Goal: Task Accomplishment & Management: Complete application form

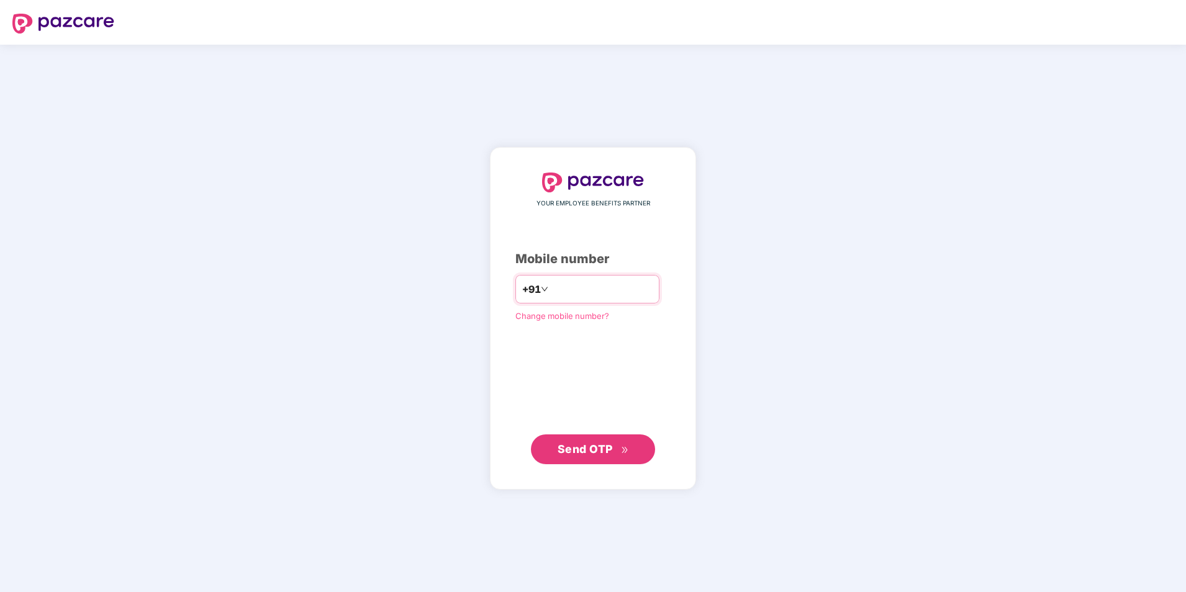
click at [604, 295] on input "number" at bounding box center [602, 289] width 102 height 20
click at [581, 448] on span "Send OTP" at bounding box center [585, 449] width 55 height 13
click at [551, 293] on input "**********" at bounding box center [602, 289] width 102 height 20
type input "**********"
click at [497, 378] on div "**********" at bounding box center [593, 319] width 206 height 342
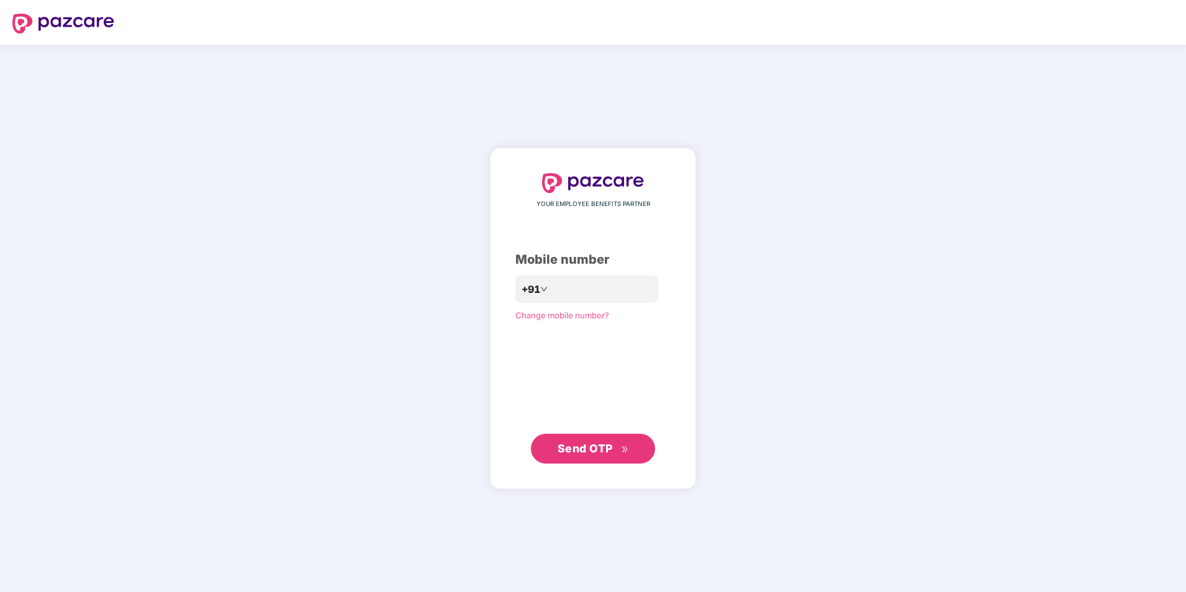
click at [576, 443] on span "Send OTP" at bounding box center [585, 448] width 55 height 13
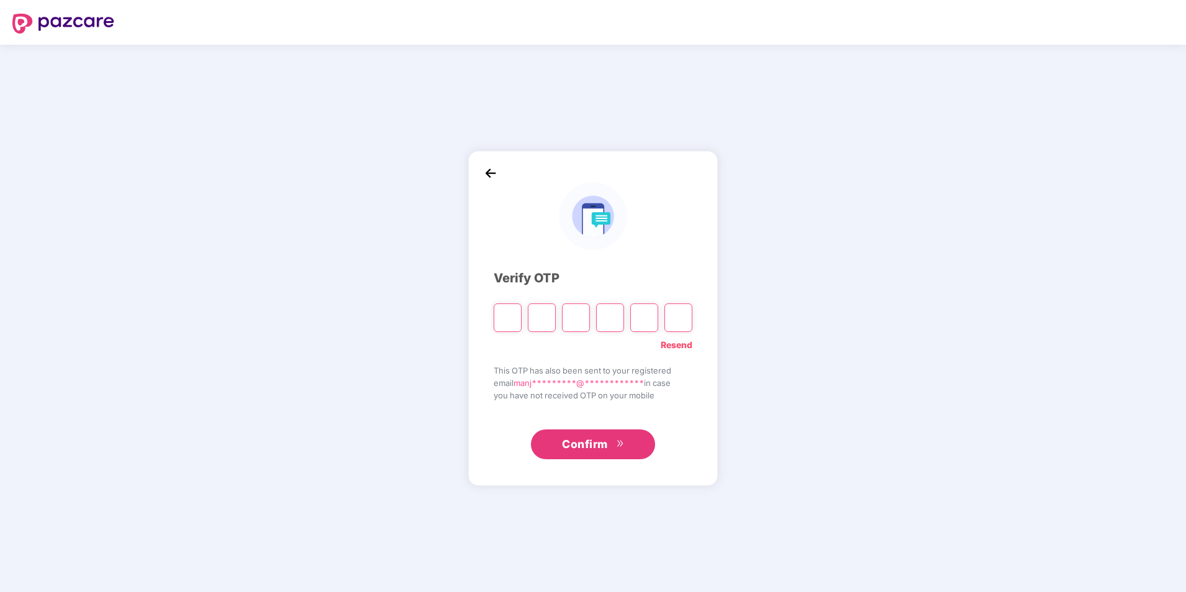
click at [510, 320] on input "Please enter verification code. Digit 1" at bounding box center [508, 318] width 28 height 29
click at [509, 321] on input "Please enter verification code. Digit 1" at bounding box center [508, 318] width 28 height 29
type input "*"
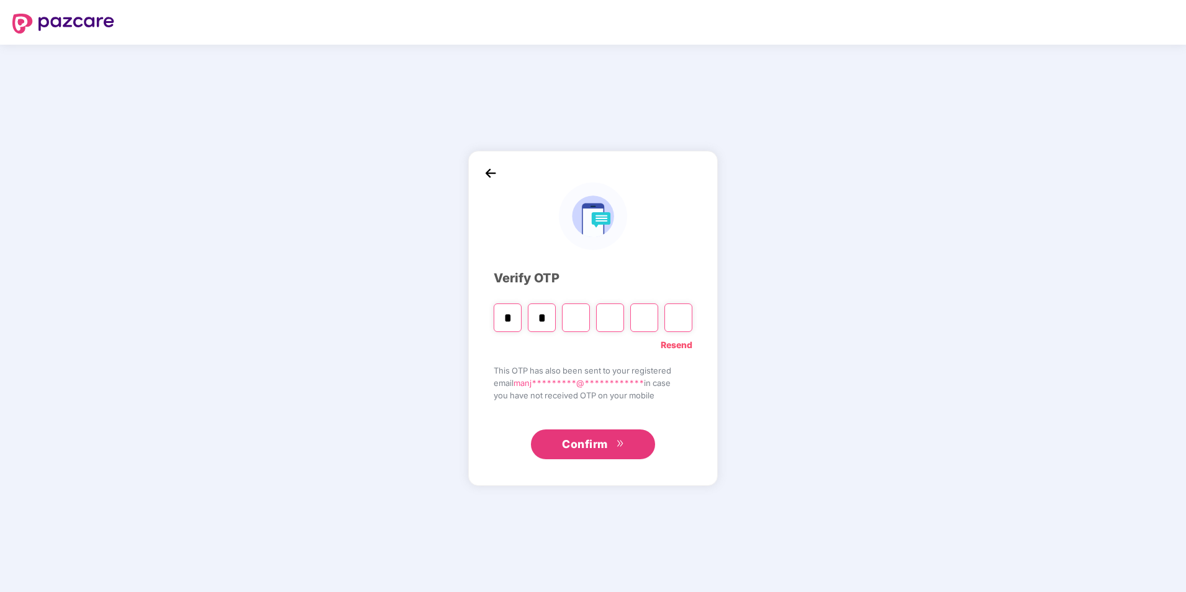
type input "*"
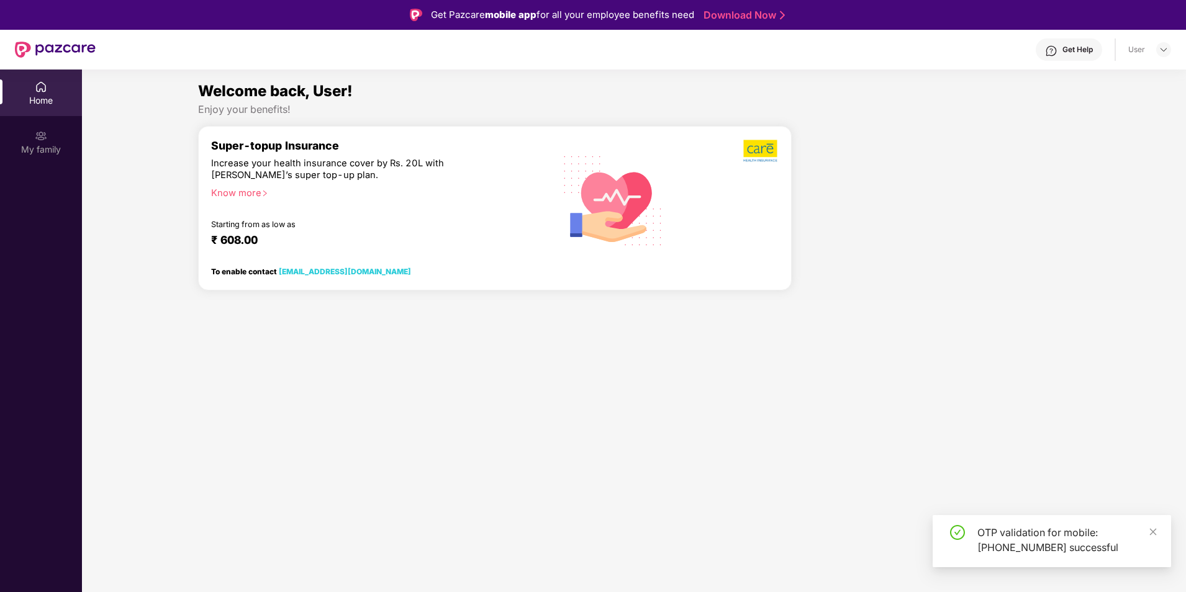
click at [836, 201] on div at bounding box center [936, 213] width 279 height 174
click at [225, 237] on div "₹ 608.00" at bounding box center [370, 240] width 319 height 15
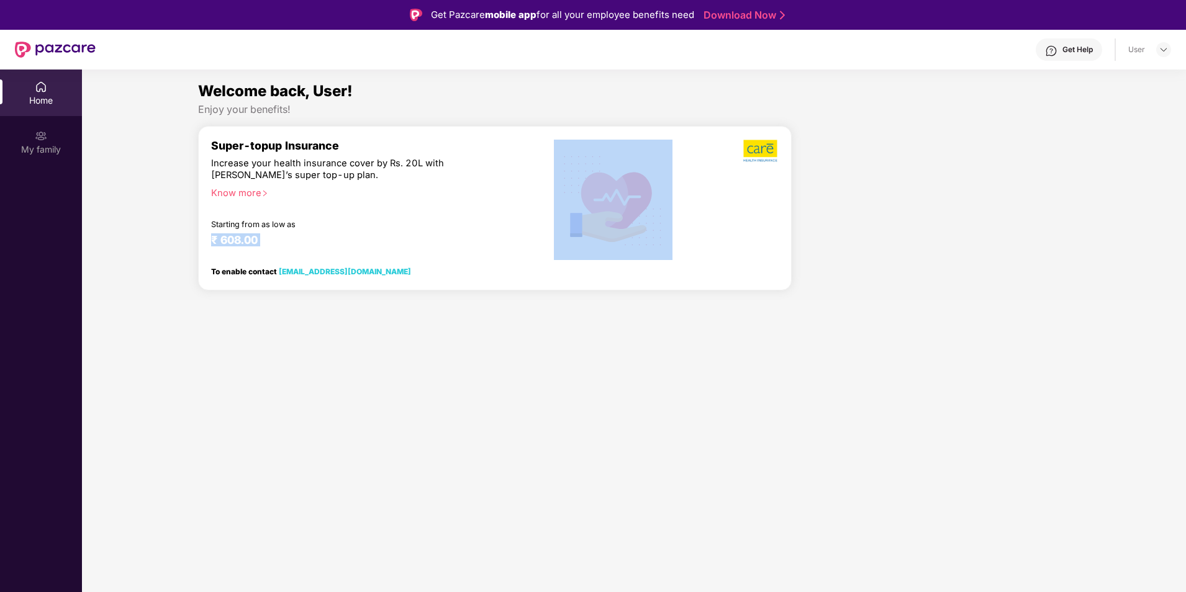
click at [225, 237] on div "₹ 608.00" at bounding box center [370, 240] width 319 height 15
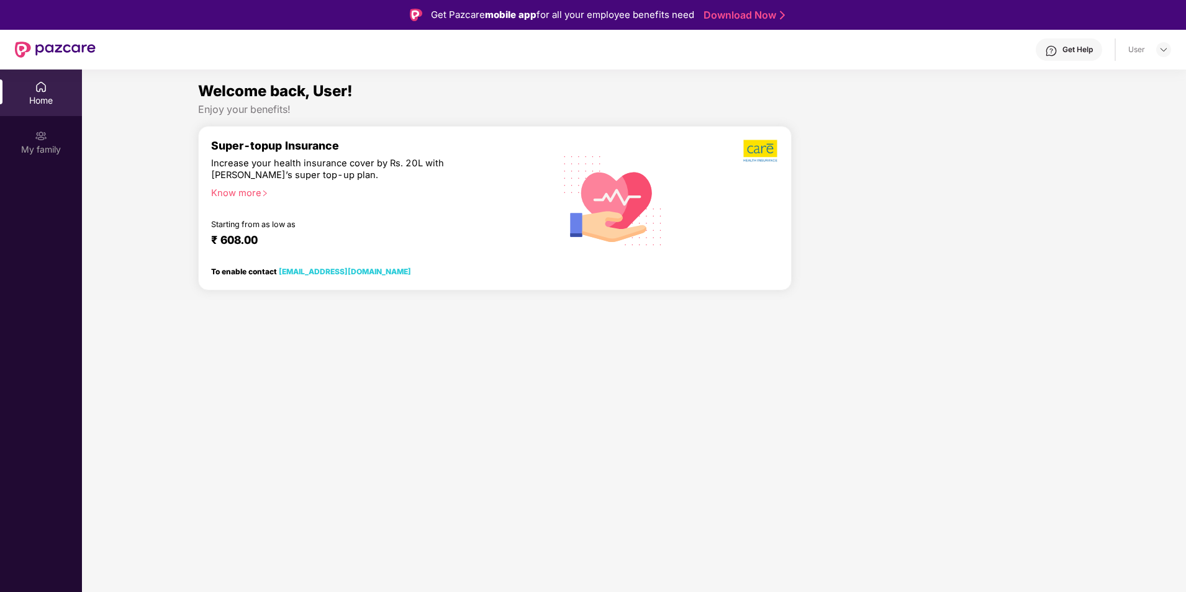
drag, startPoint x: 225, startPoint y: 237, endPoint x: 158, endPoint y: 180, distance: 87.2
click at [158, 180] on div "Welcome back, User! Enjoy your benefits! Super-topup Insurance Increase your he…" at bounding box center [634, 189] width 1114 height 221
click at [412, 167] on div "Increase your health insurance cover by Rs. 20L with [PERSON_NAME]’s super top-…" at bounding box center [350, 170] width 278 height 24
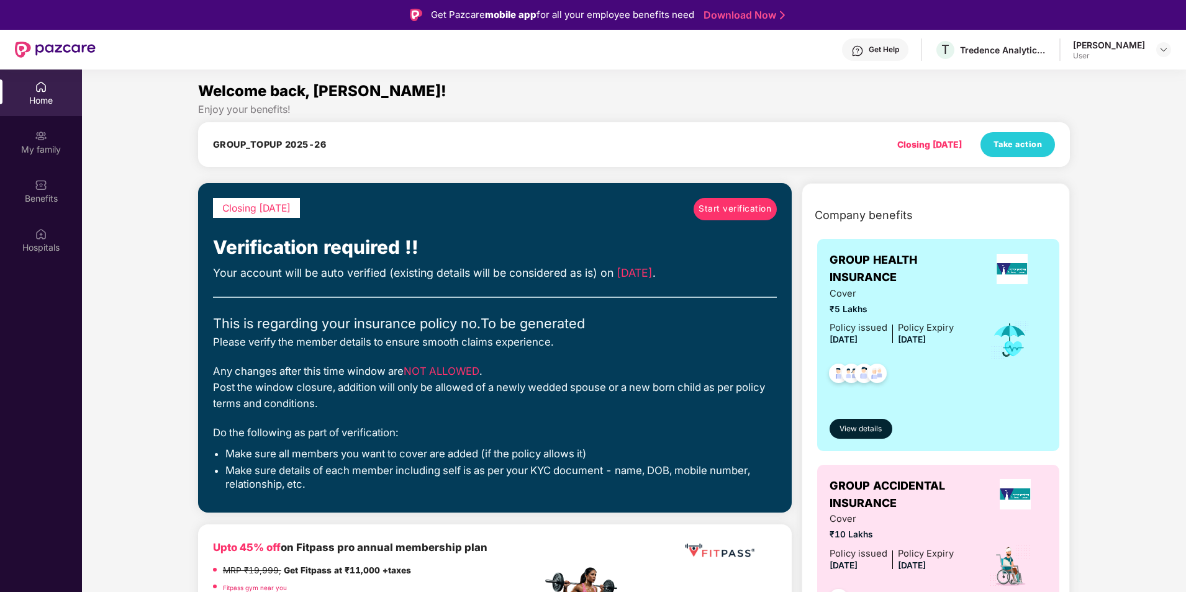
scroll to position [99, 0]
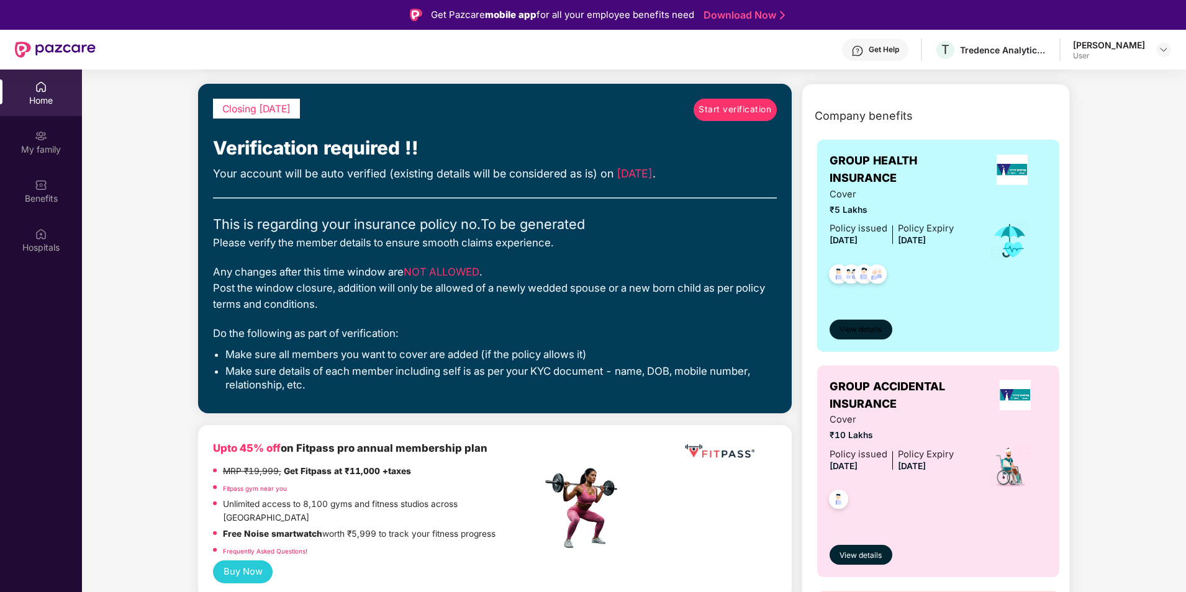
click at [865, 330] on span "View details" at bounding box center [861, 330] width 42 height 12
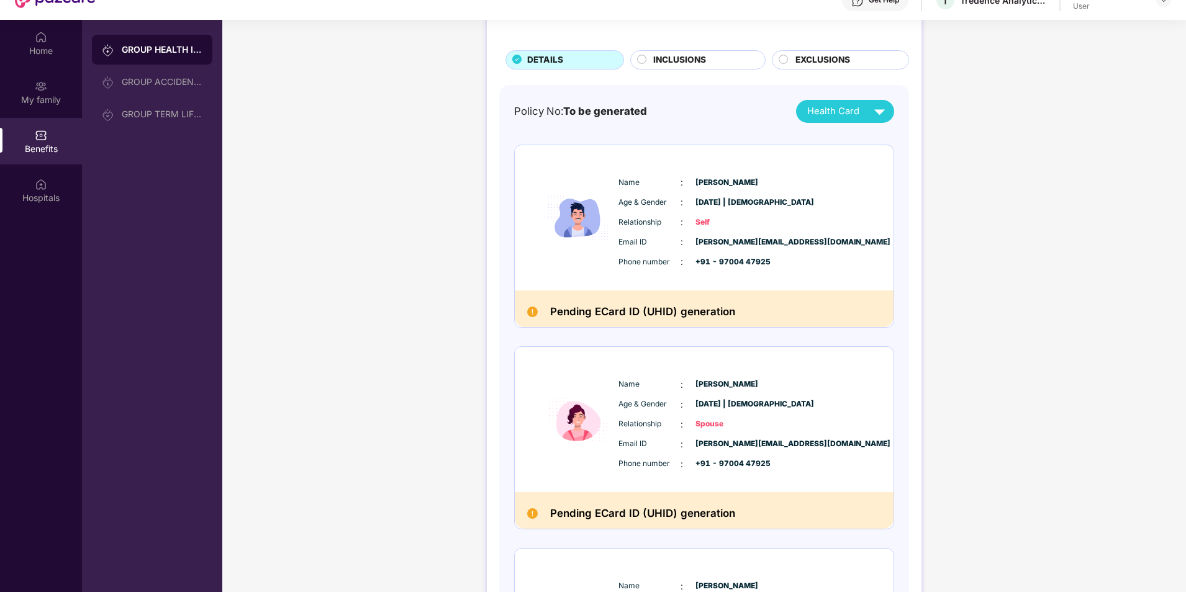
scroll to position [0, 0]
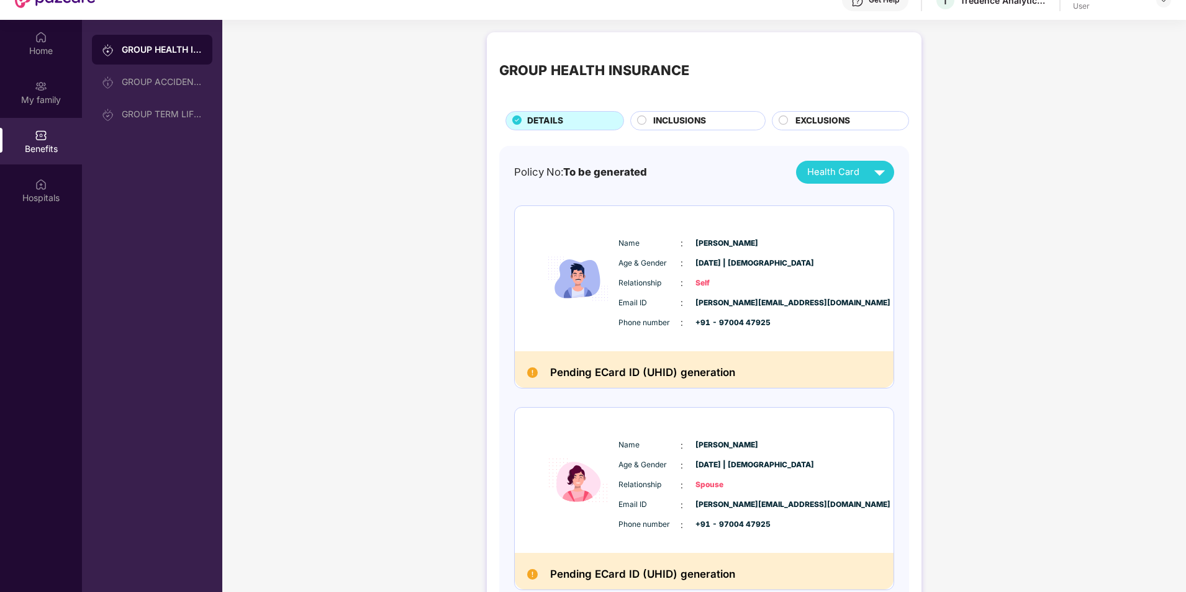
click at [673, 122] on span "INCLUSIONS" at bounding box center [679, 121] width 53 height 14
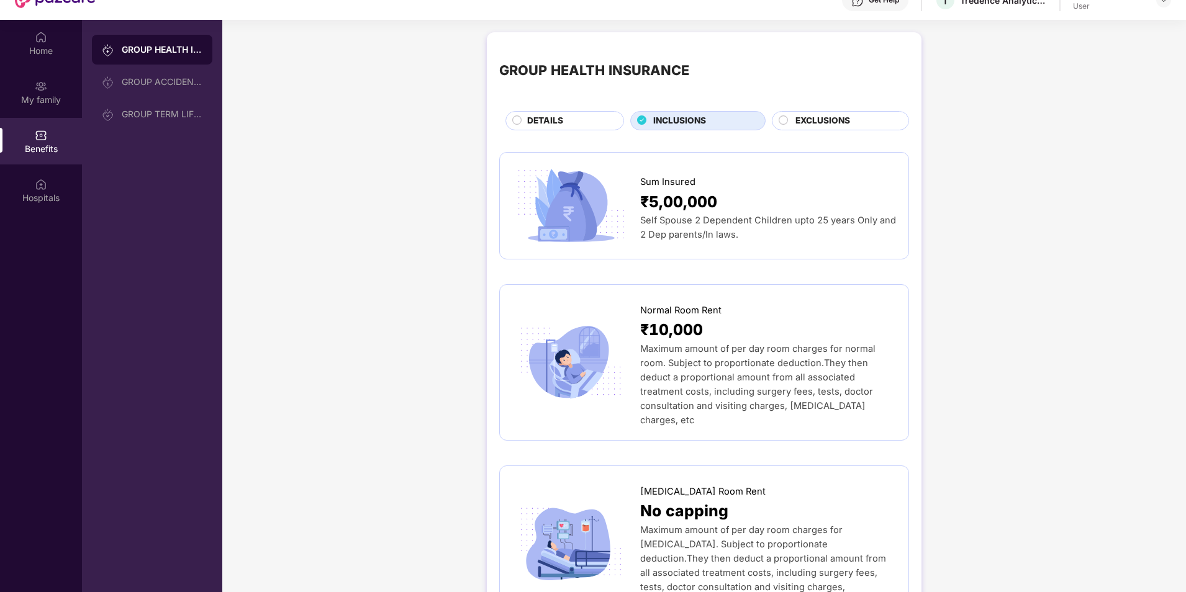
click at [808, 119] on span "EXCLUSIONS" at bounding box center [822, 121] width 55 height 14
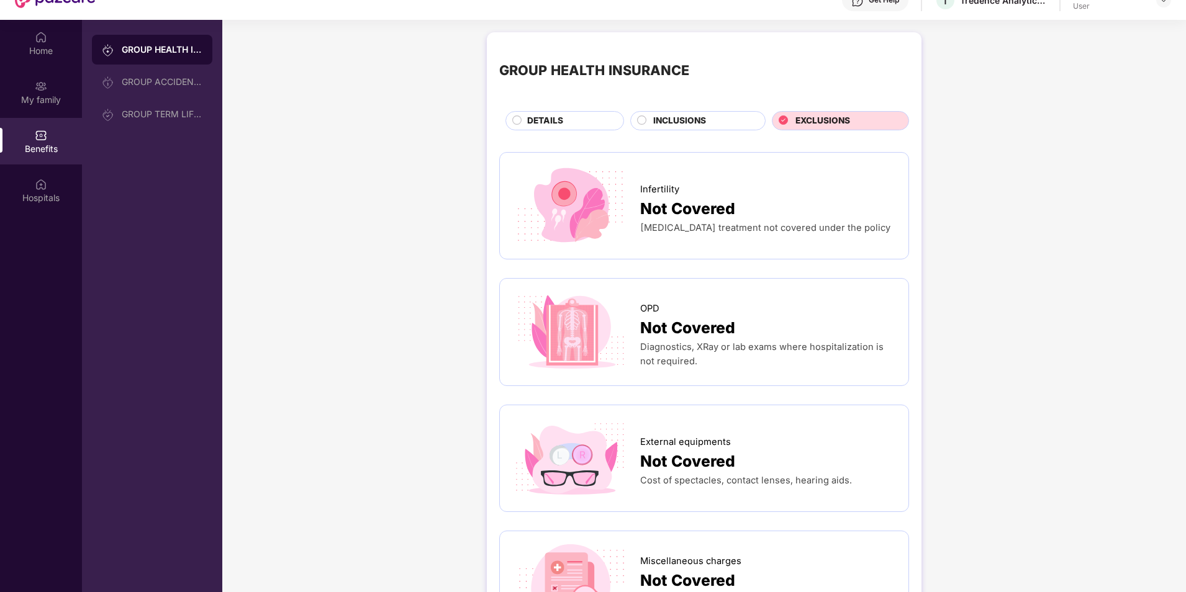
click at [567, 120] on div "DETAILS" at bounding box center [569, 122] width 96 height 16
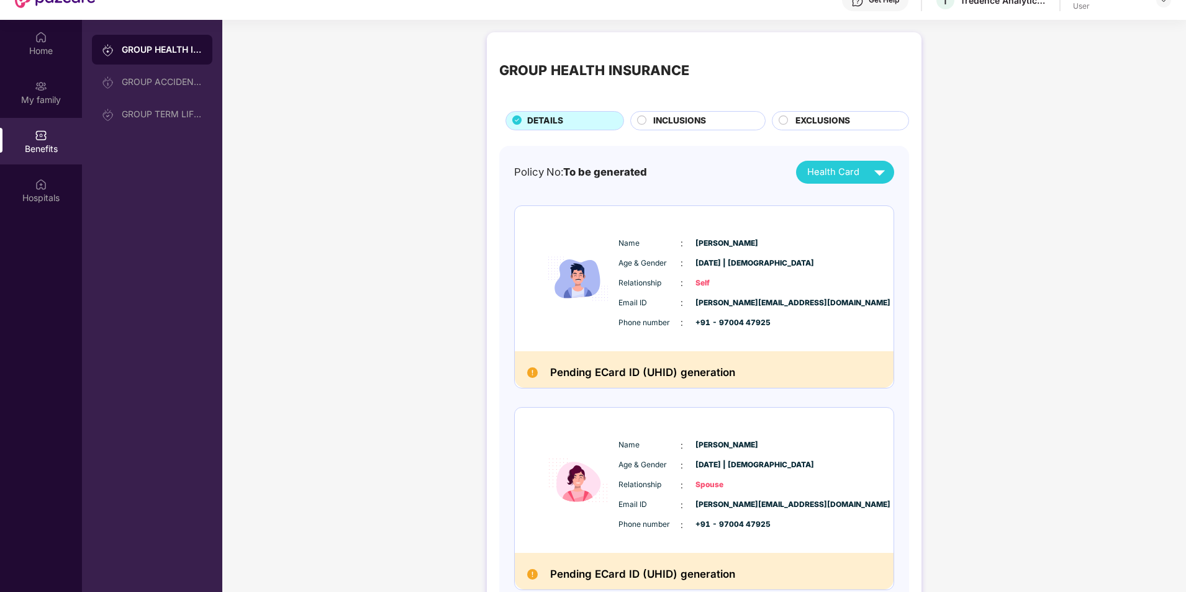
click at [165, 90] on div "GROUP ACCIDENTAL INSURANCE" at bounding box center [152, 82] width 120 height 30
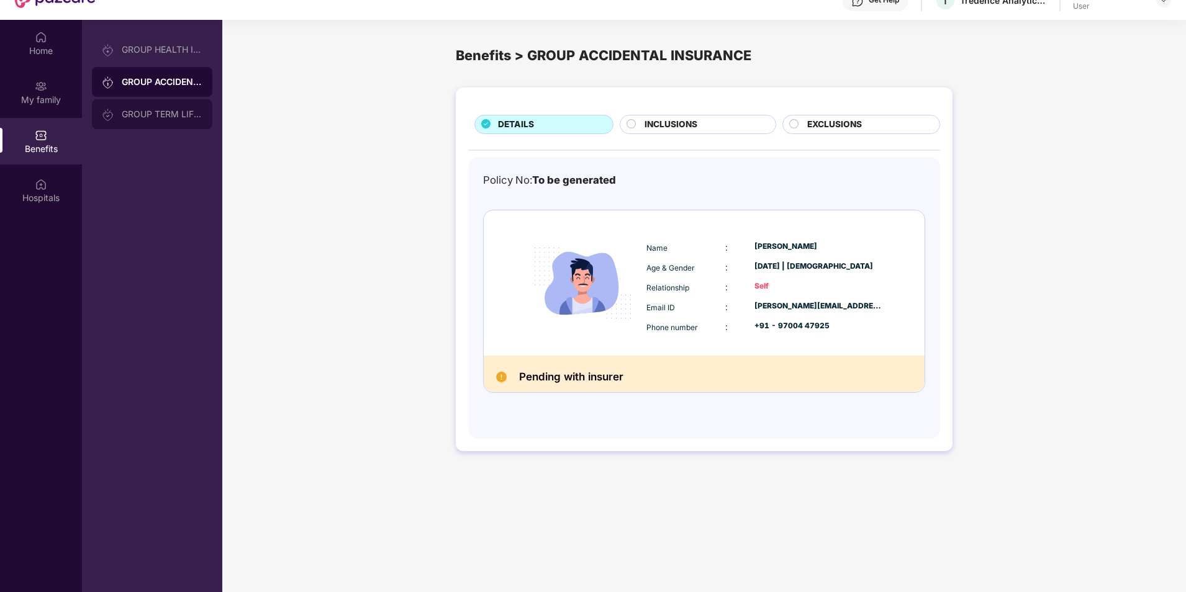
click at [163, 111] on div "GROUP TERM LIFE INSURANCE" at bounding box center [162, 114] width 81 height 10
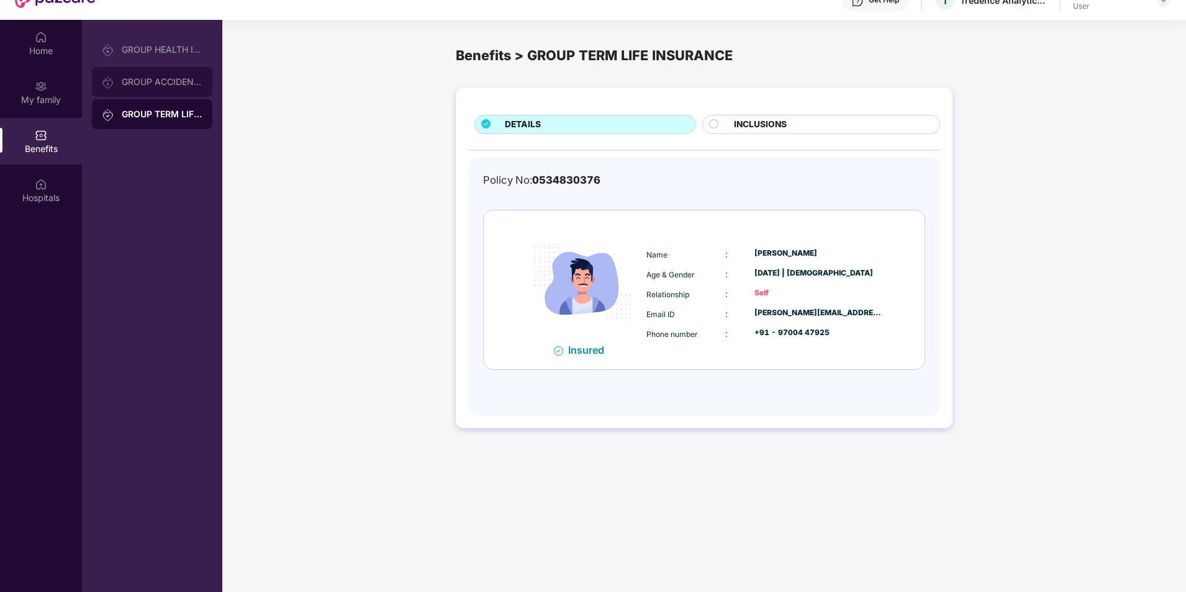
click at [153, 90] on div "GROUP ACCIDENTAL INSURANCE" at bounding box center [152, 82] width 120 height 30
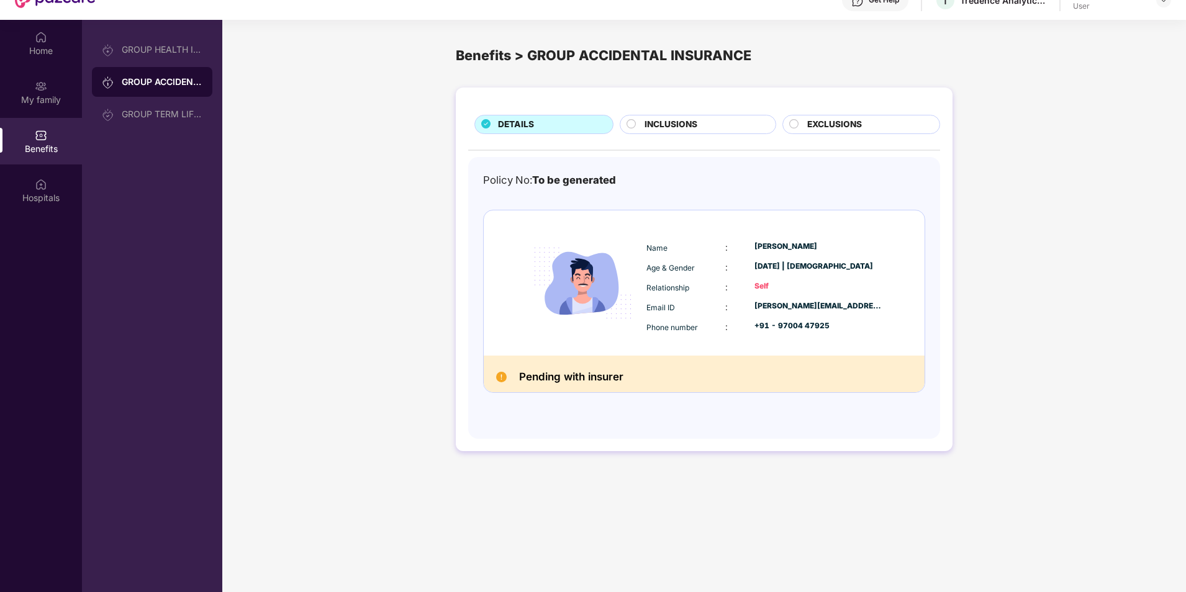
click at [578, 378] on h2 "Pending with insurer" at bounding box center [571, 377] width 104 height 18
click at [442, 255] on div "DETAILS INCLUSIONS EXCLUSIONS Policy No: To be generated Name : [PERSON_NAME] A…" at bounding box center [704, 275] width 964 height 389
click at [168, 47] on div "GROUP HEALTH INSURANCE" at bounding box center [162, 50] width 81 height 10
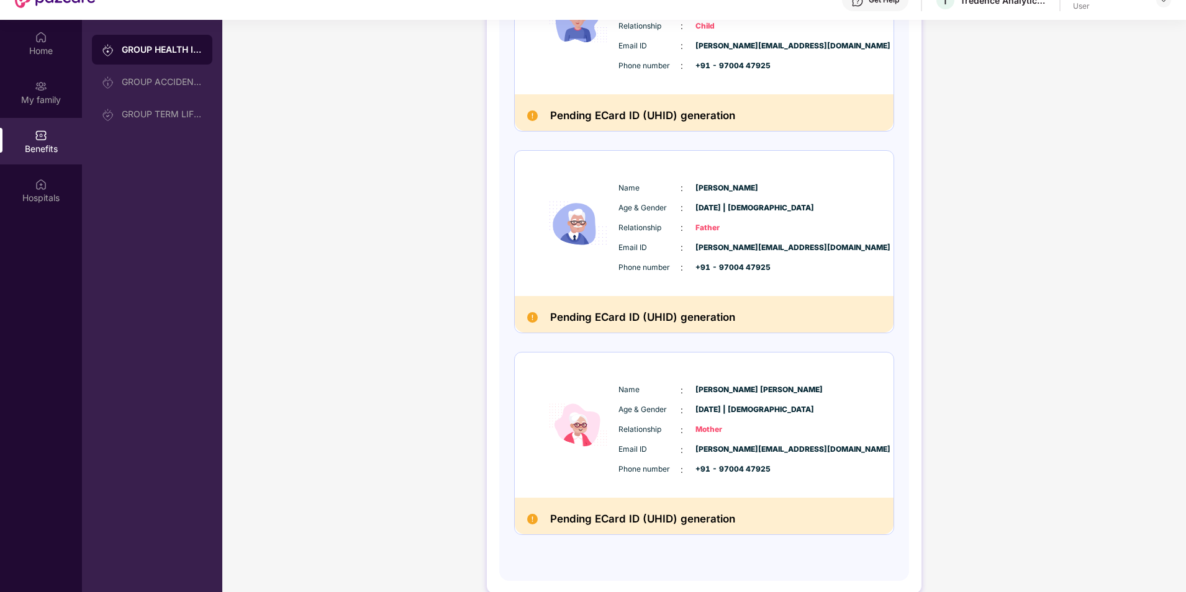
scroll to position [70, 0]
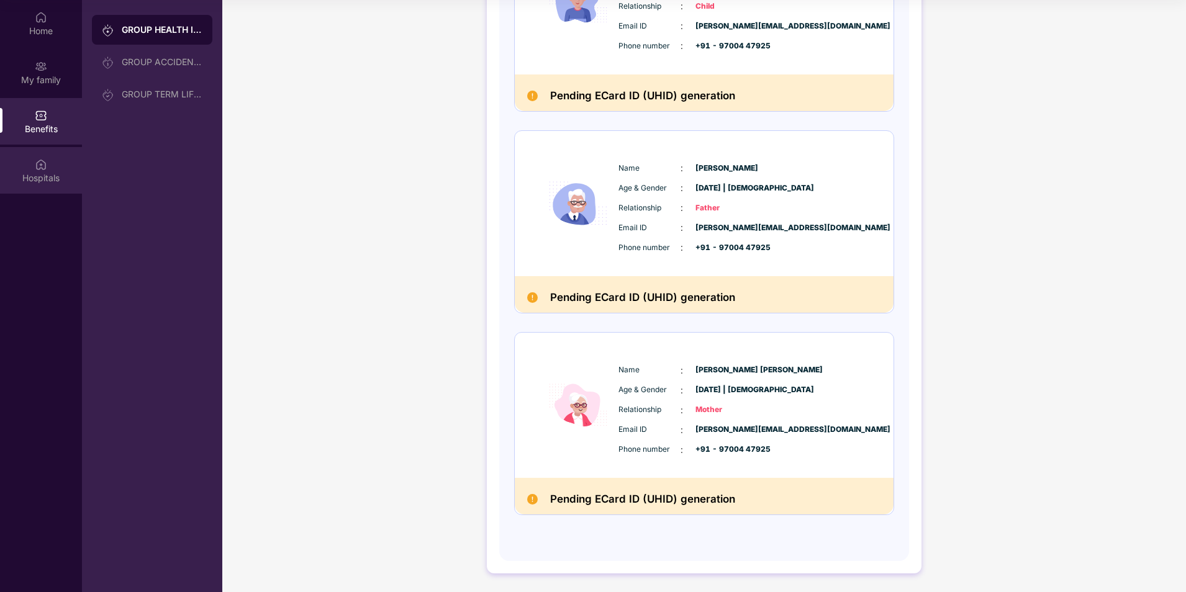
click at [52, 163] on div "Hospitals" at bounding box center [41, 170] width 82 height 47
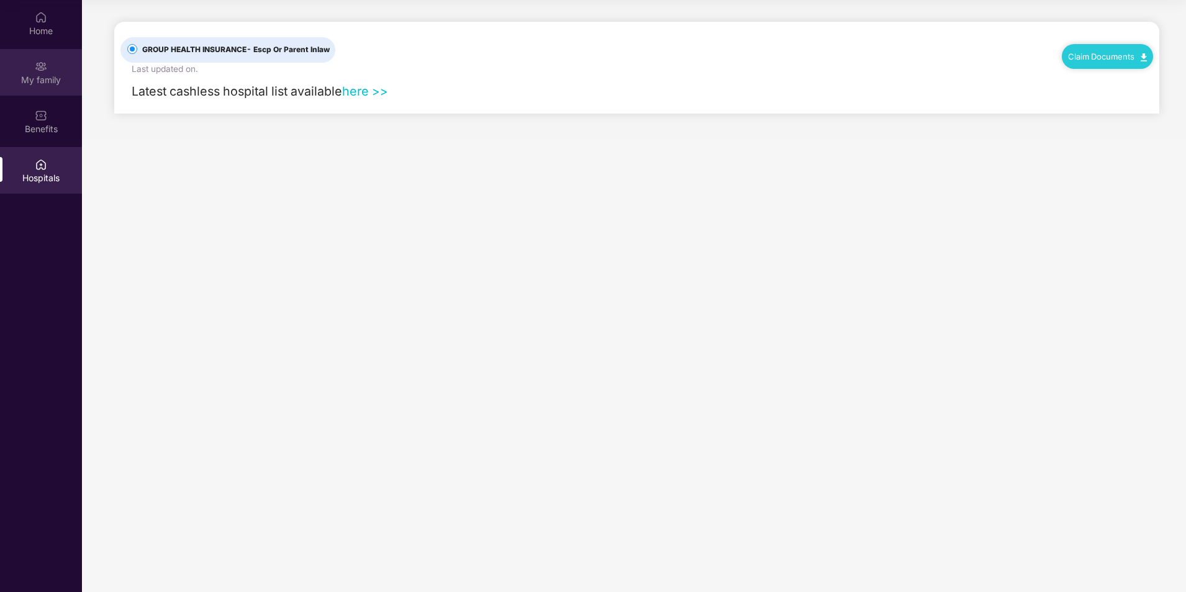
click at [36, 70] on img at bounding box center [41, 66] width 12 height 12
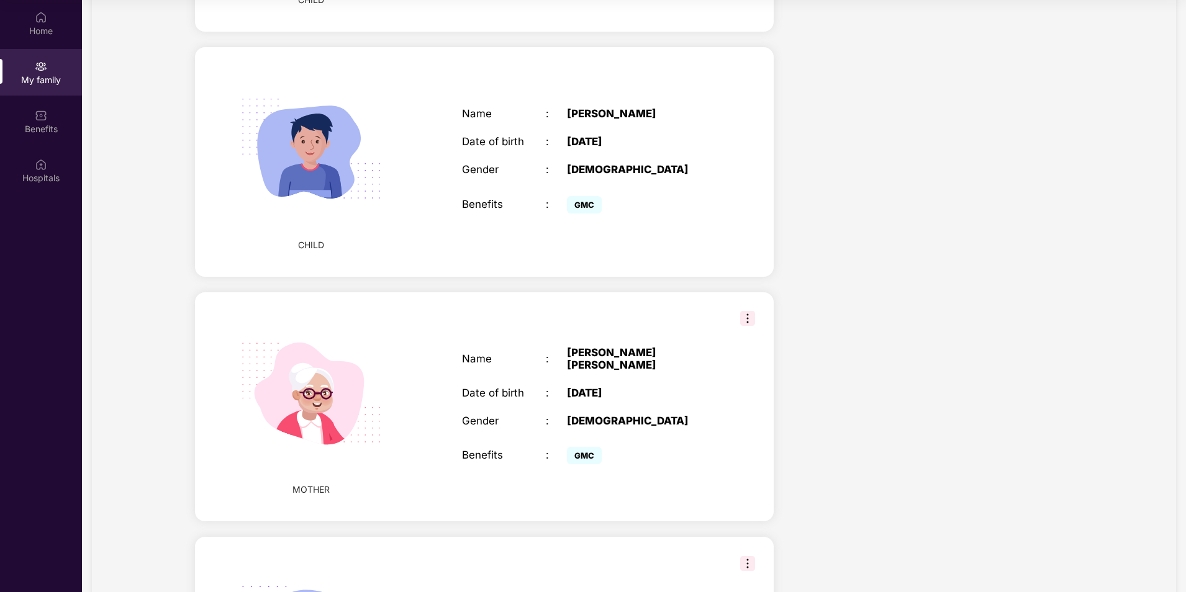
scroll to position [1195, 0]
click at [749, 310] on img at bounding box center [747, 317] width 15 height 15
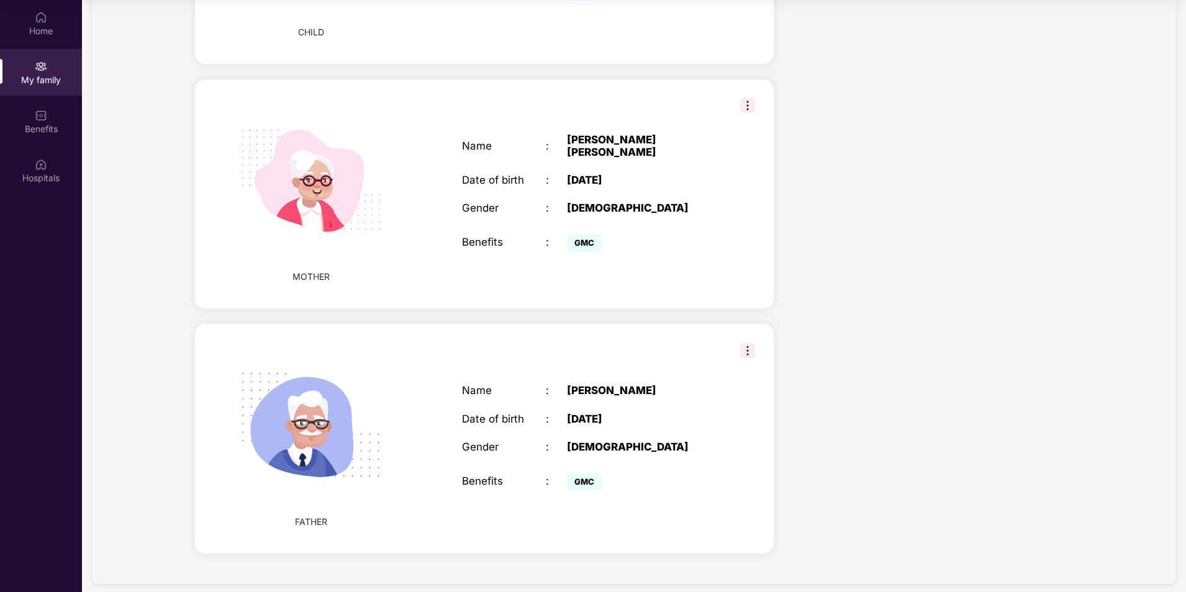
click at [746, 343] on img at bounding box center [747, 350] width 15 height 15
click at [558, 386] on div "Name : [PERSON_NAME] Date of birth : [DEMOGRAPHIC_DATA] Gender : [DEMOGRAPHIC_D…" at bounding box center [588, 439] width 277 height 140
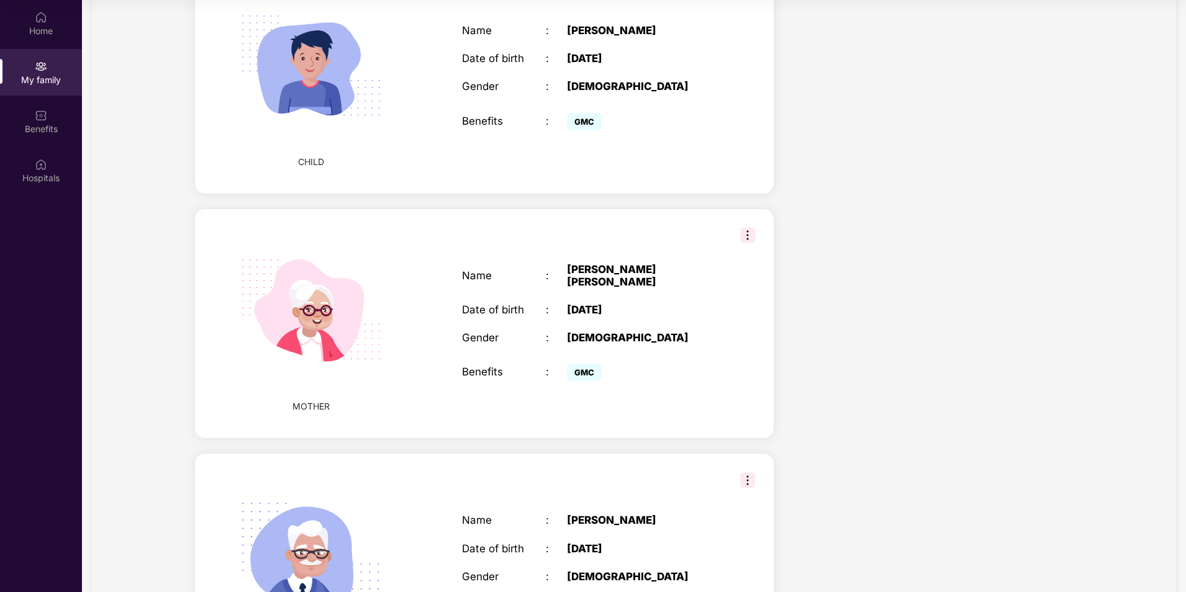
scroll to position [1277, 0]
click at [571, 256] on div "Name : [PERSON_NAME] [PERSON_NAME] Date of birth : [DEMOGRAPHIC_DATA] Gender : …" at bounding box center [588, 324] width 277 height 153
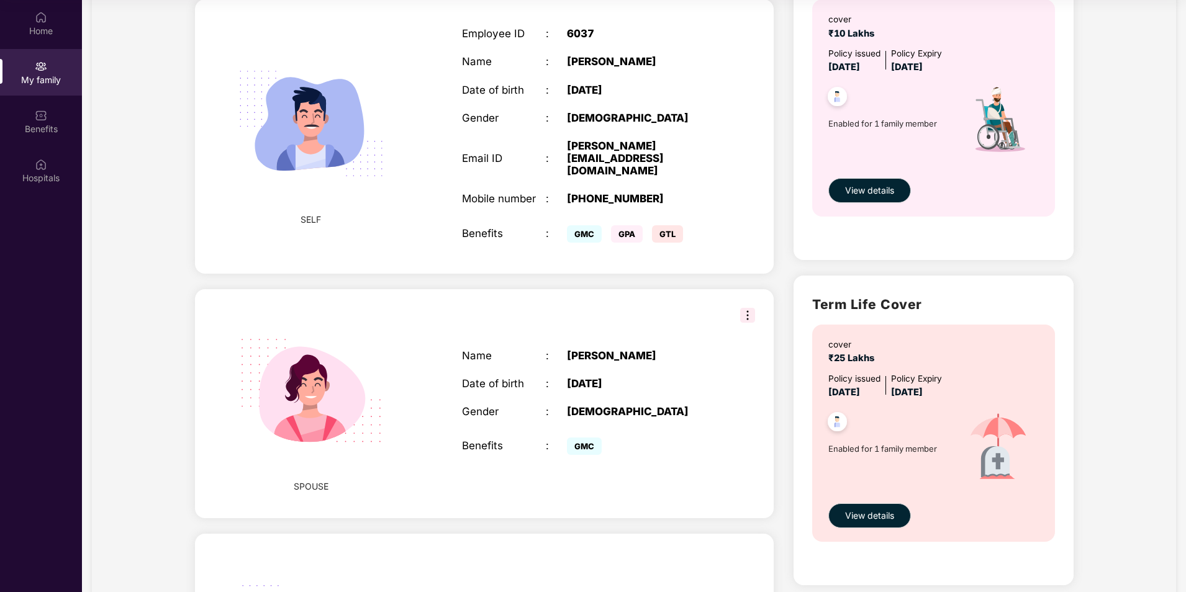
scroll to position [461, 0]
click at [741, 309] on img at bounding box center [747, 316] width 15 height 15
click at [618, 298] on div "SPOUSE Name : [PERSON_NAME] Date of birth : [DEMOGRAPHIC_DATA] Gender : [DEMOGR…" at bounding box center [484, 406] width 579 height 230
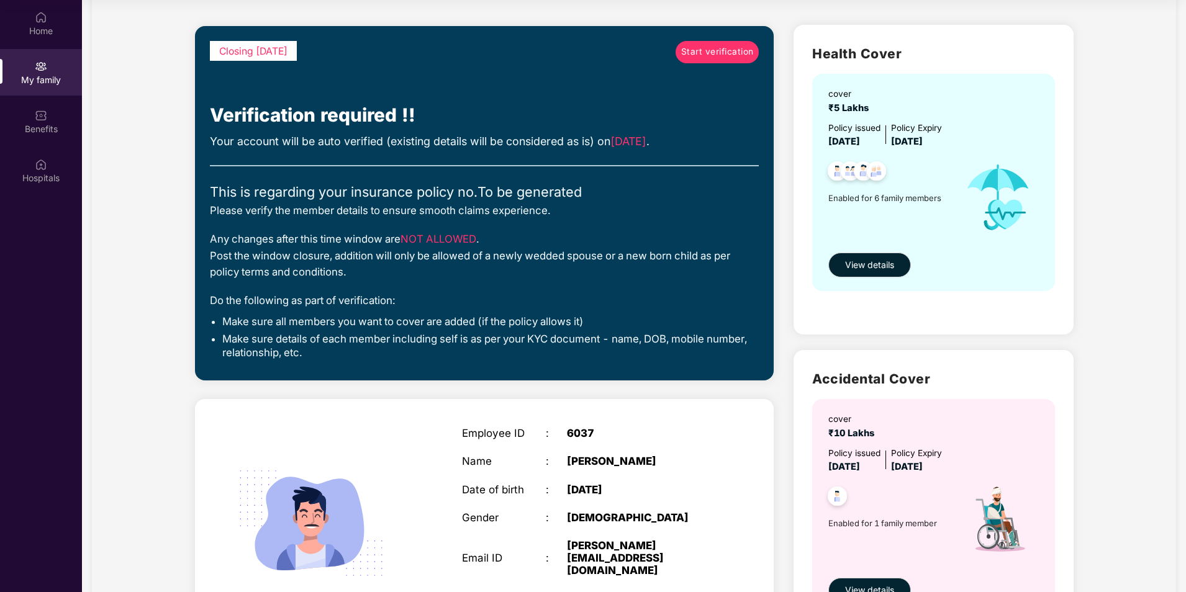
scroll to position [62, 0]
click at [408, 144] on div "Your account will be auto verified (existing details will be considered as is) …" at bounding box center [485, 142] width 550 height 17
drag, startPoint x: 408, startPoint y: 144, endPoint x: 508, endPoint y: 140, distance: 100.1
click at [508, 140] on div "Your account will be auto verified (existing details will be considered as is) …" at bounding box center [485, 142] width 550 height 17
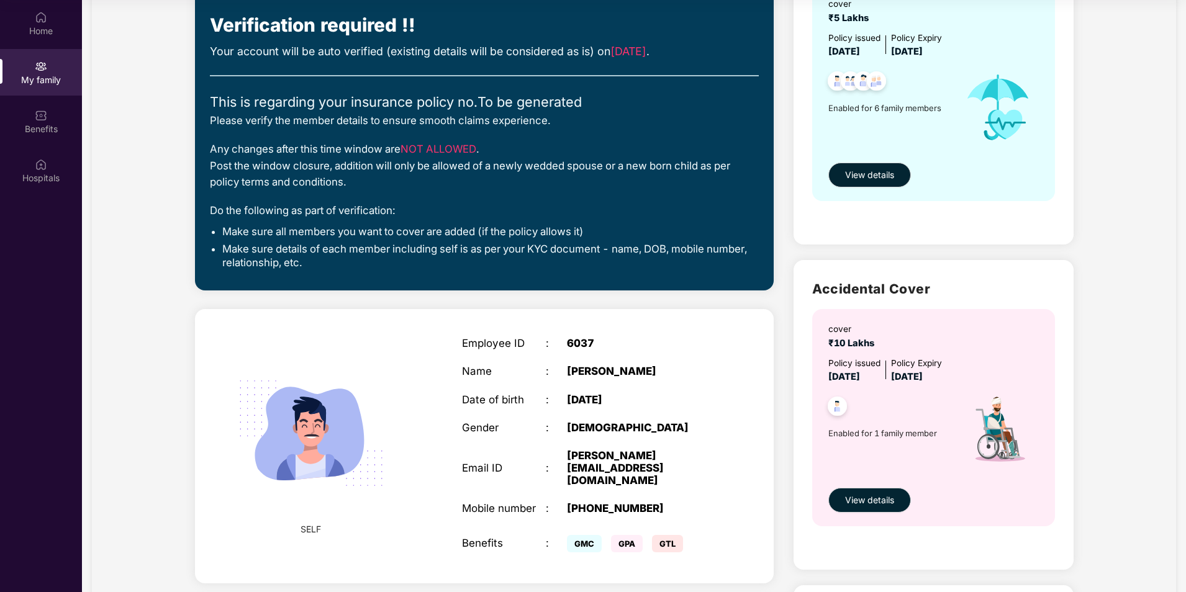
scroll to position [0, 0]
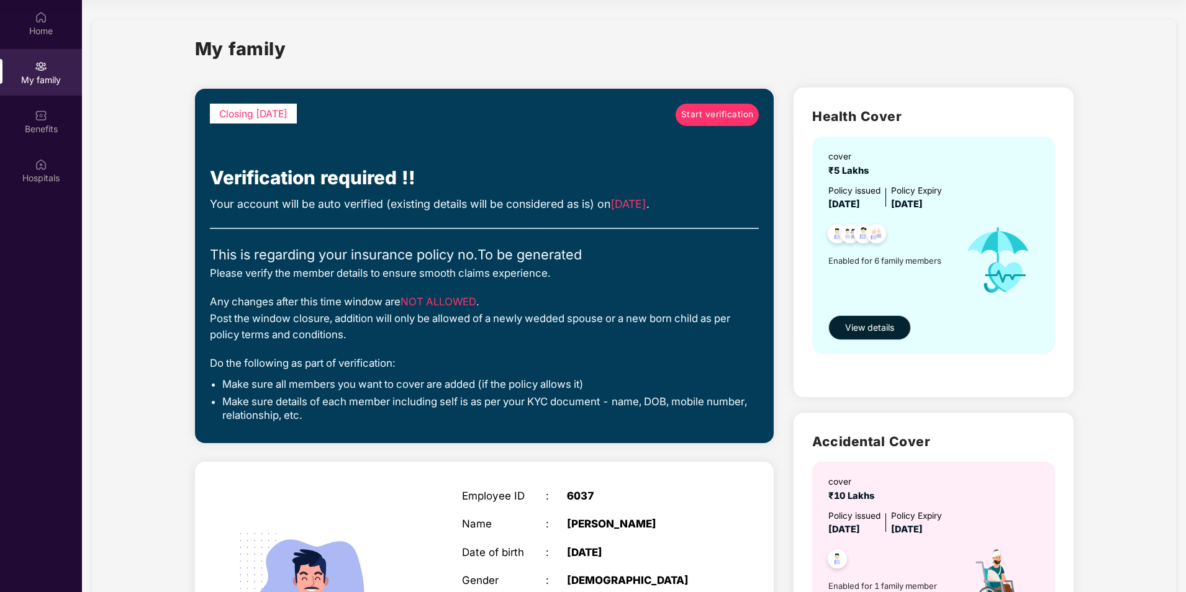
click at [646, 200] on span "[DATE]" at bounding box center [628, 203] width 36 height 13
drag, startPoint x: 653, startPoint y: 200, endPoint x: 557, endPoint y: 198, distance: 96.3
click at [557, 198] on div "Your account will be auto verified (existing details will be considered as is) …" at bounding box center [485, 204] width 550 height 17
click at [626, 203] on span "[DATE]" at bounding box center [628, 203] width 36 height 13
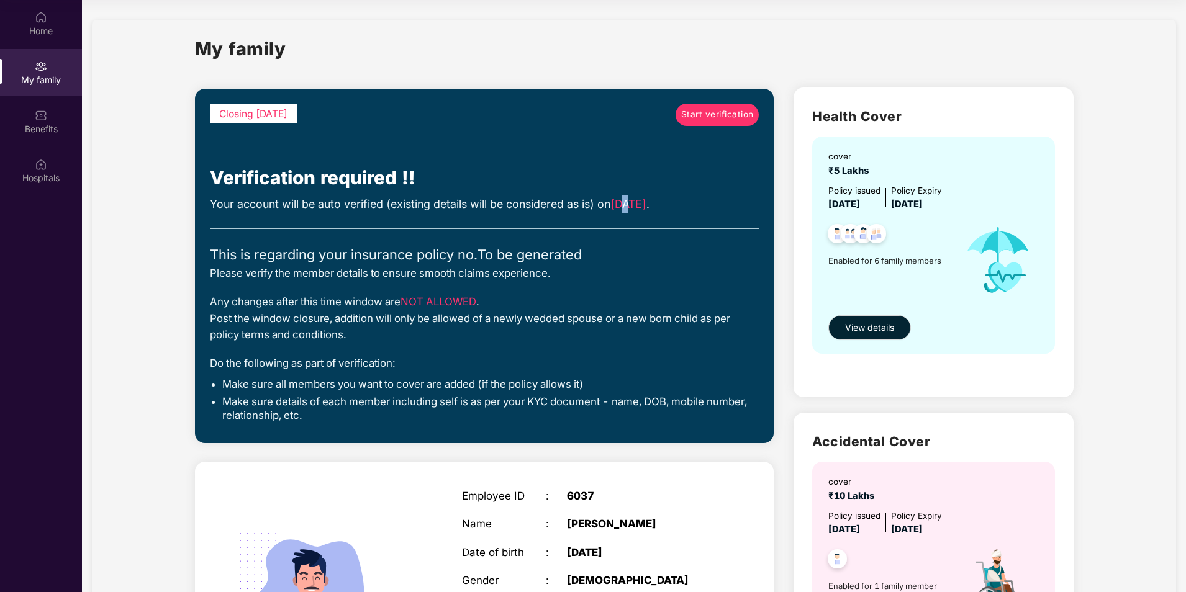
click at [626, 203] on span "[DATE]" at bounding box center [628, 203] width 36 height 13
drag, startPoint x: 626, startPoint y: 203, endPoint x: 670, endPoint y: 203, distance: 44.1
click at [646, 203] on span "[DATE]" at bounding box center [628, 203] width 36 height 13
drag, startPoint x: 670, startPoint y: 203, endPoint x: 617, endPoint y: 206, distance: 53.5
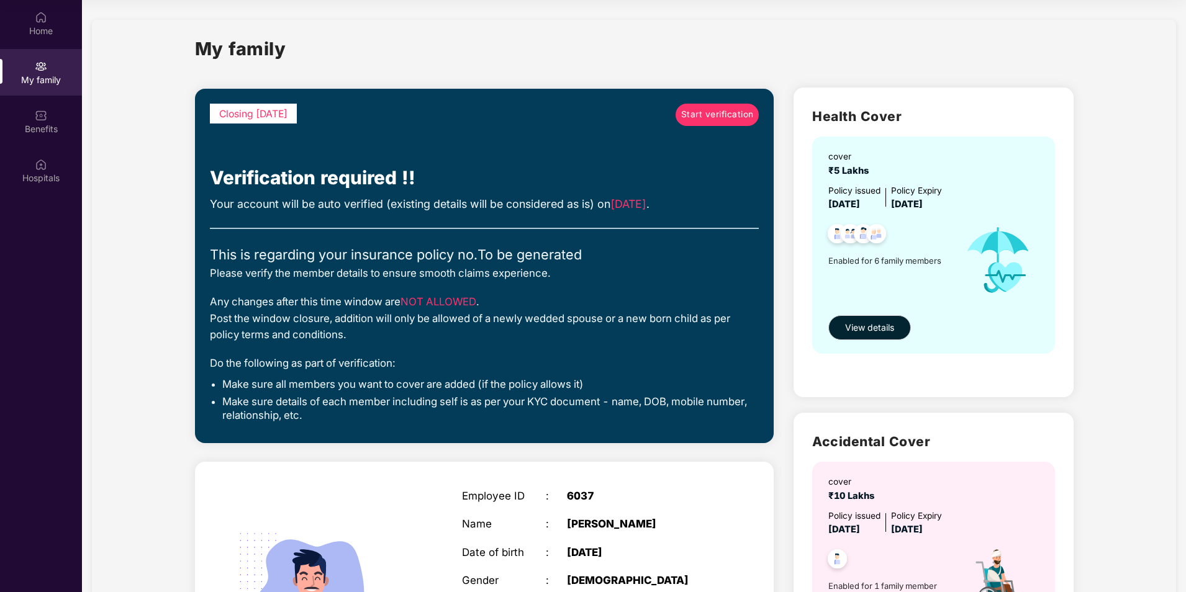
click at [617, 206] on span "[DATE]" at bounding box center [628, 203] width 36 height 13
drag, startPoint x: 617, startPoint y: 206, endPoint x: 636, endPoint y: 206, distance: 19.3
click at [636, 206] on span "[DATE]" at bounding box center [628, 203] width 36 height 13
click at [646, 201] on span "[DATE]" at bounding box center [628, 203] width 36 height 13
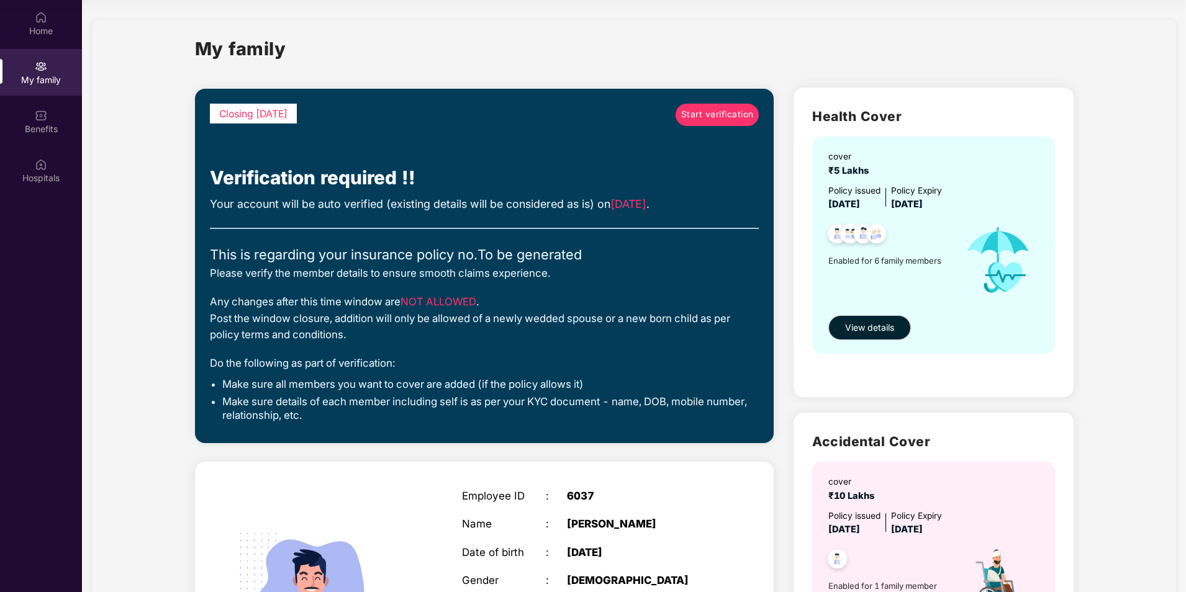
click at [646, 201] on span "[DATE]" at bounding box center [628, 203] width 36 height 13
drag, startPoint x: 652, startPoint y: 201, endPoint x: 556, endPoint y: 217, distance: 97.7
click at [556, 217] on div "Closing [DATE] Start verification Verification required !! Your account will be…" at bounding box center [485, 266] width 550 height 325
click at [640, 208] on span "[DATE]" at bounding box center [628, 203] width 36 height 13
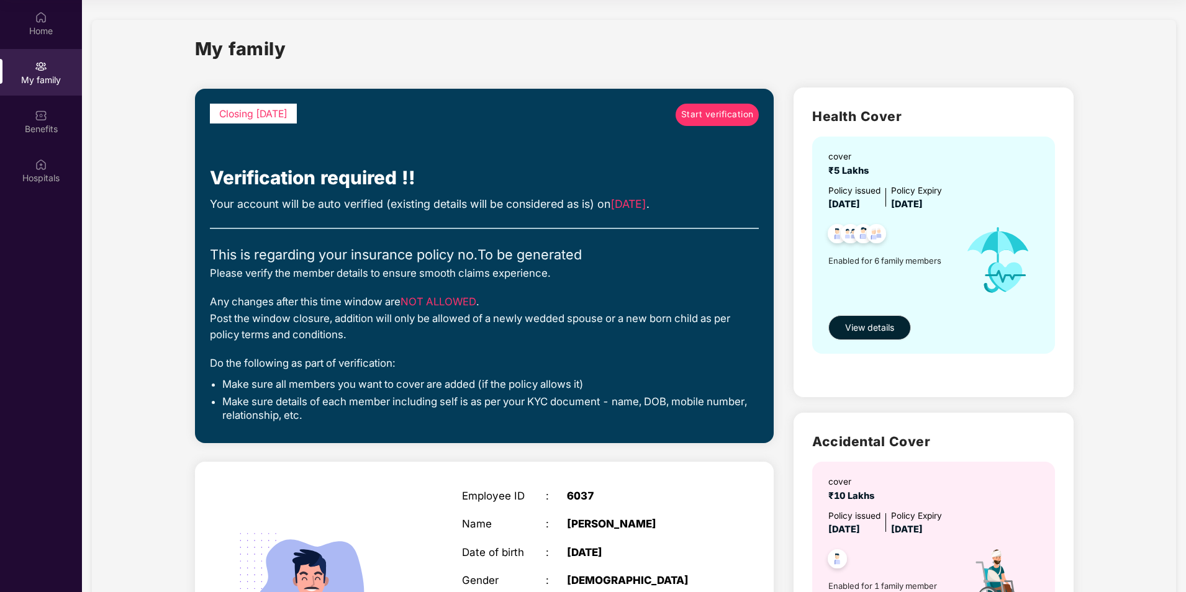
click at [294, 283] on div "Closing [DATE] Start verification Verification required !! Your account will be…" at bounding box center [485, 266] width 550 height 325
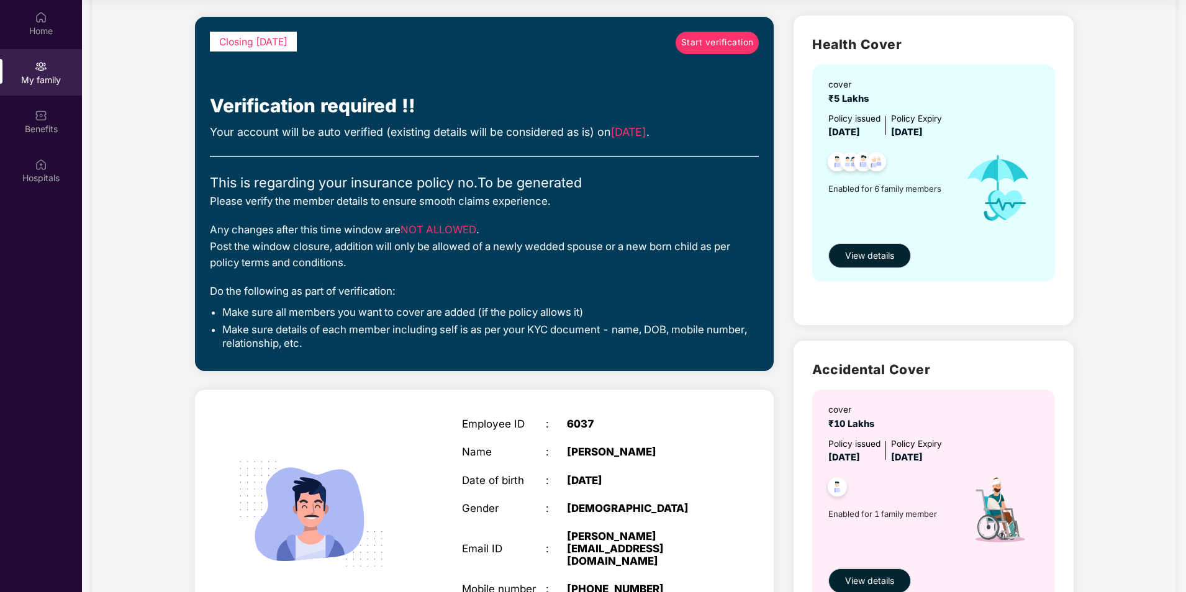
scroll to position [178, 0]
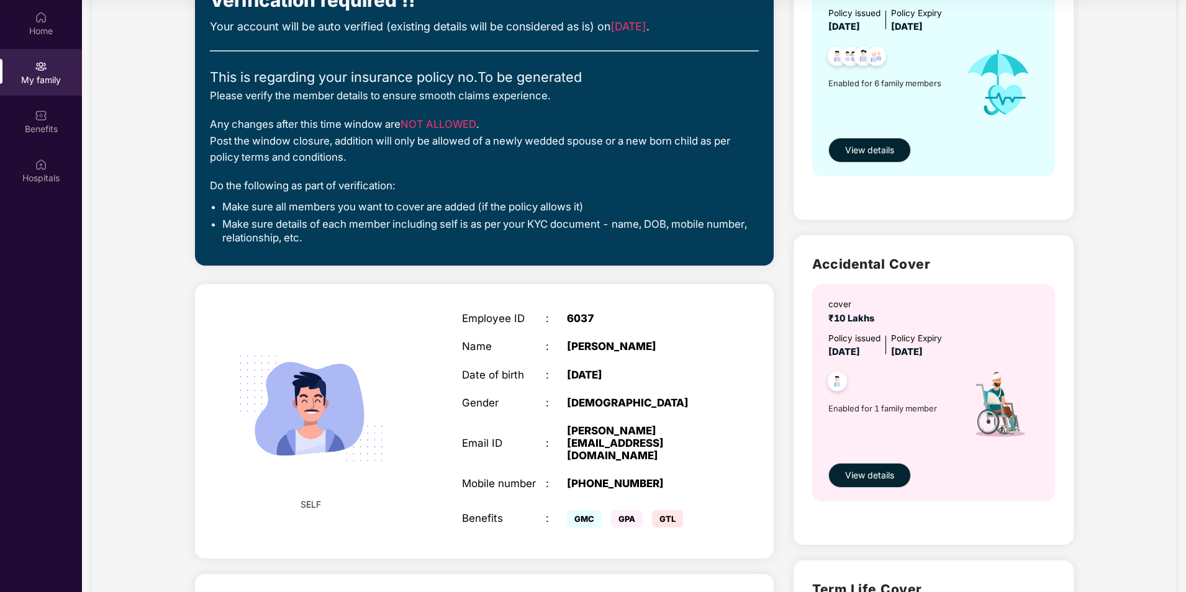
click at [343, 230] on li "Make sure details of each member including self is as per your KYC document - n…" at bounding box center [490, 231] width 537 height 28
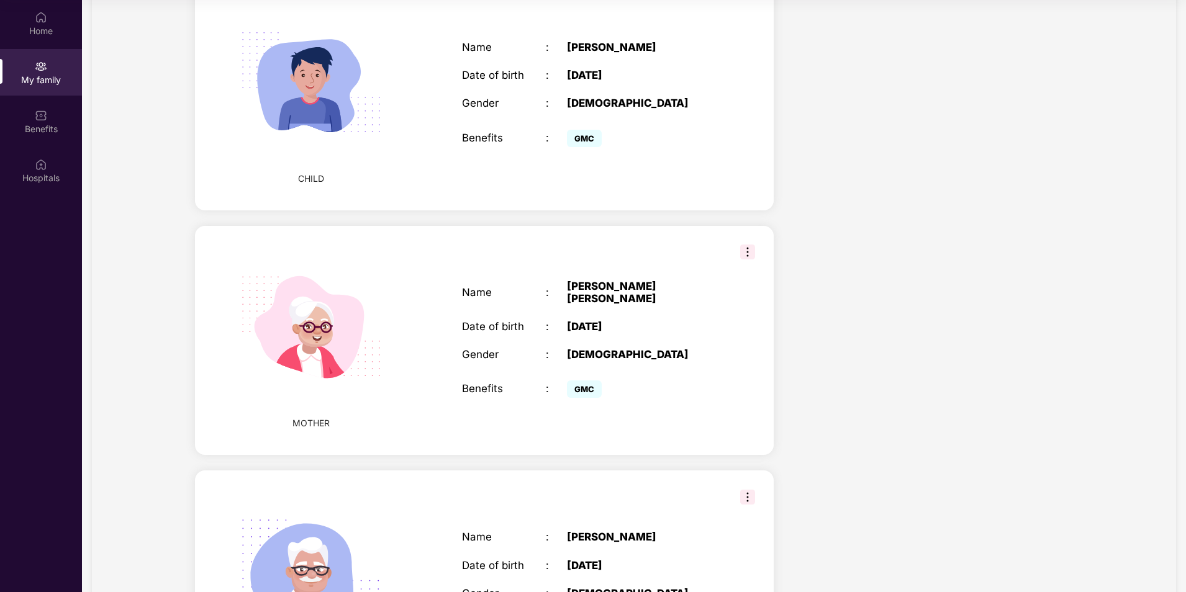
scroll to position [1408, 0]
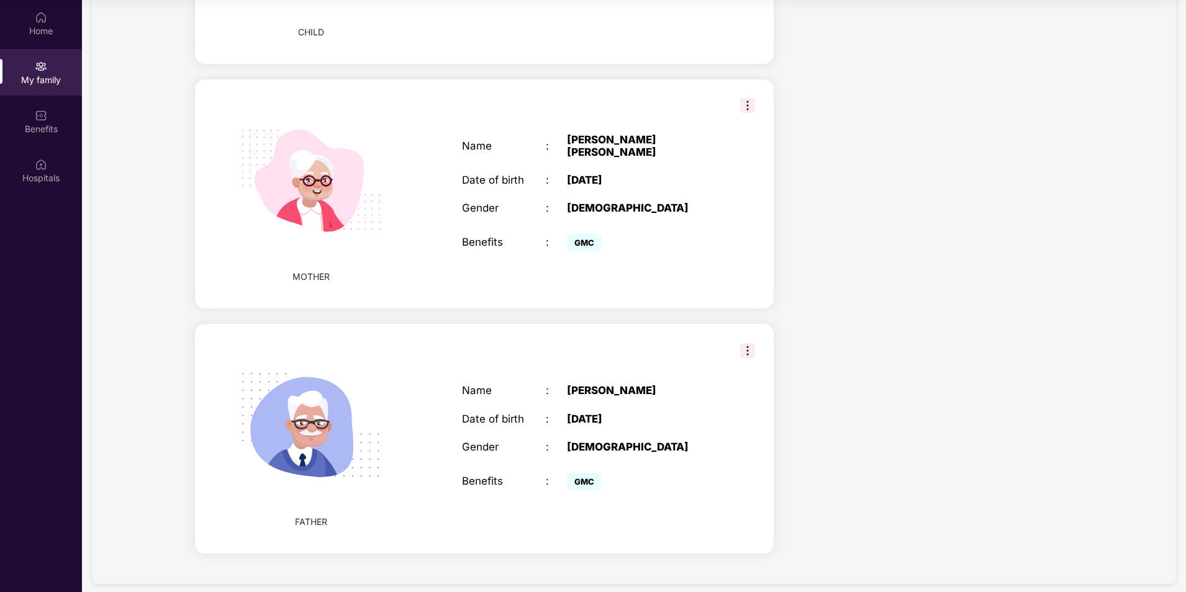
click at [752, 343] on img at bounding box center [747, 350] width 15 height 15
click at [769, 366] on span "Remove" at bounding box center [775, 361] width 33 height 14
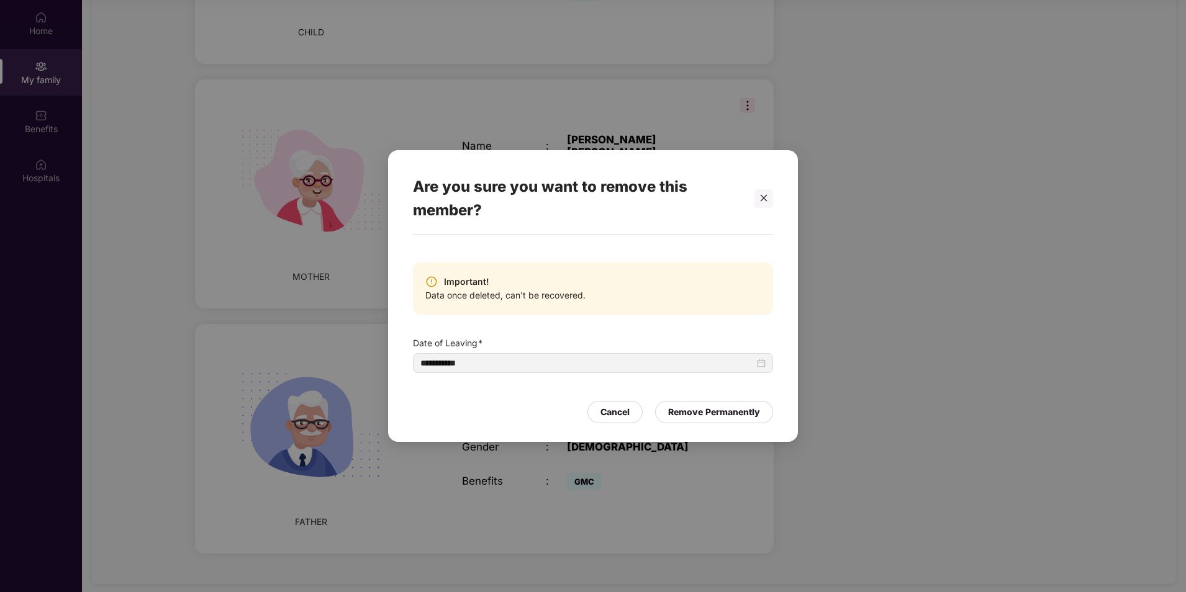
click at [562, 297] on span "Data once deleted, can't be recovered." at bounding box center [505, 296] width 160 height 14
drag, startPoint x: 562, startPoint y: 297, endPoint x: 701, endPoint y: 288, distance: 139.4
click at [701, 288] on div "Important! Data once deleted, can't be recovered." at bounding box center [593, 289] width 360 height 52
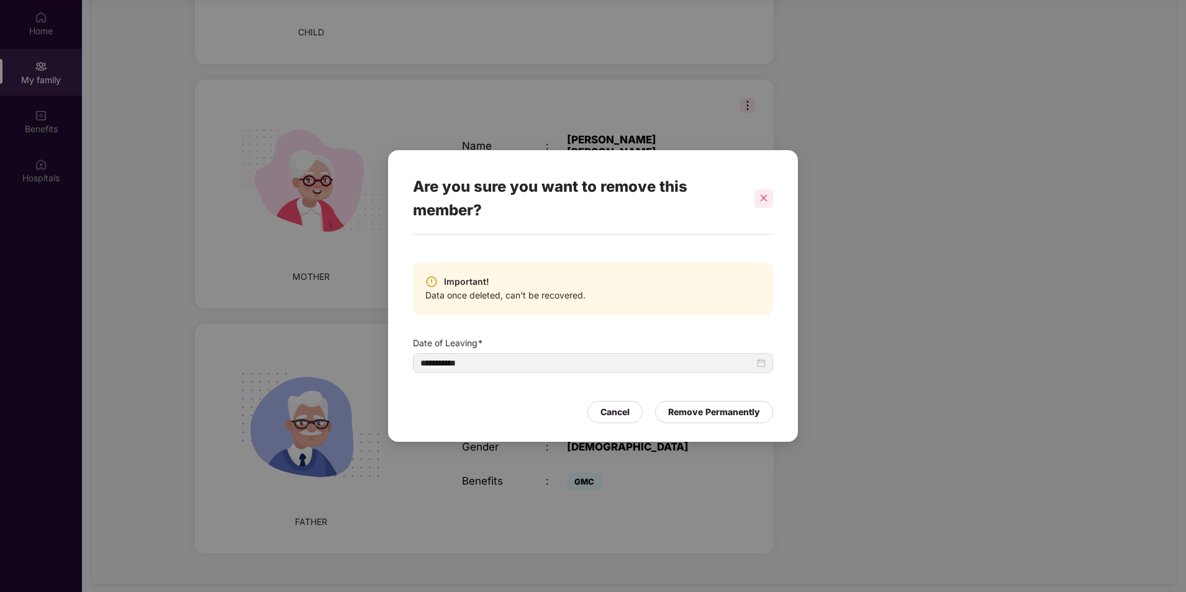
click at [763, 197] on icon "close" at bounding box center [764, 198] width 7 height 7
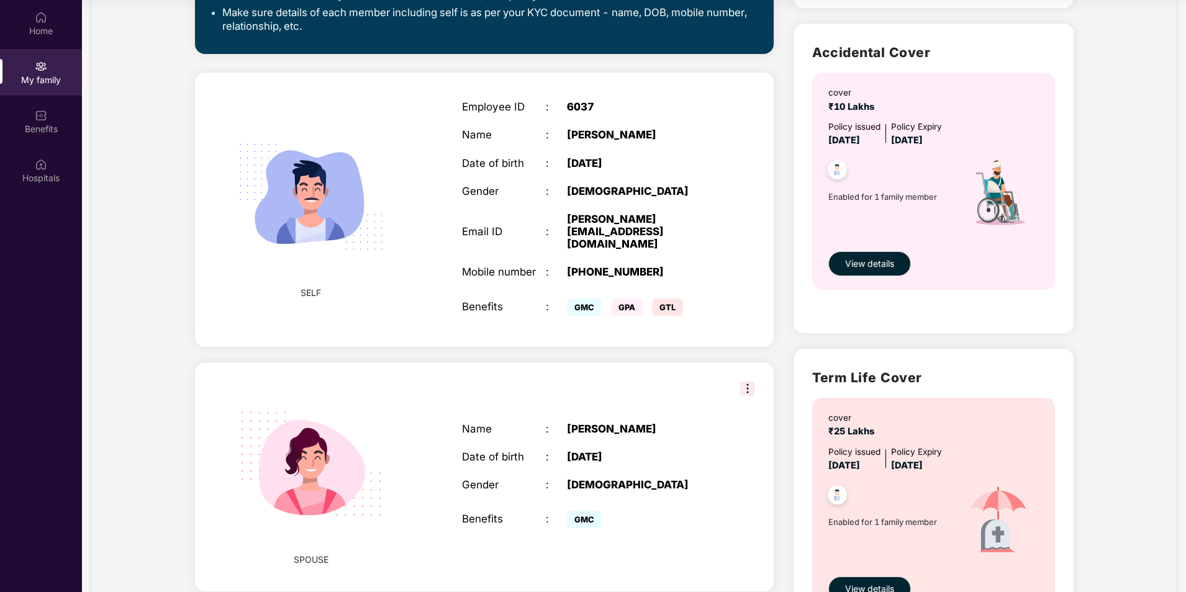
scroll to position [0, 0]
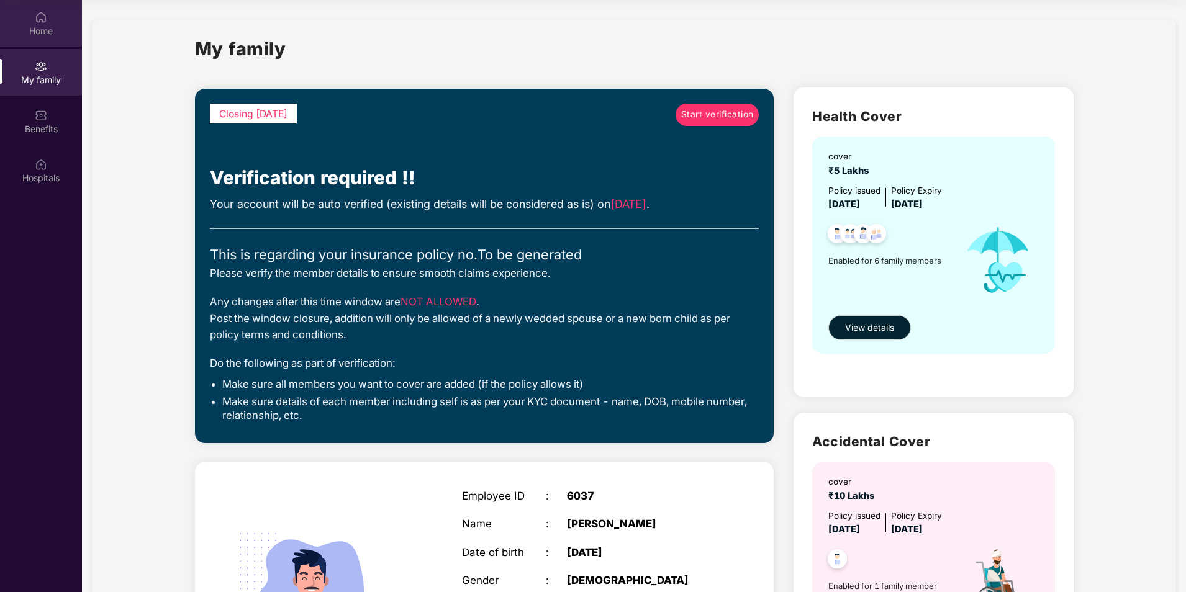
click at [45, 35] on div "Home" at bounding box center [41, 31] width 82 height 12
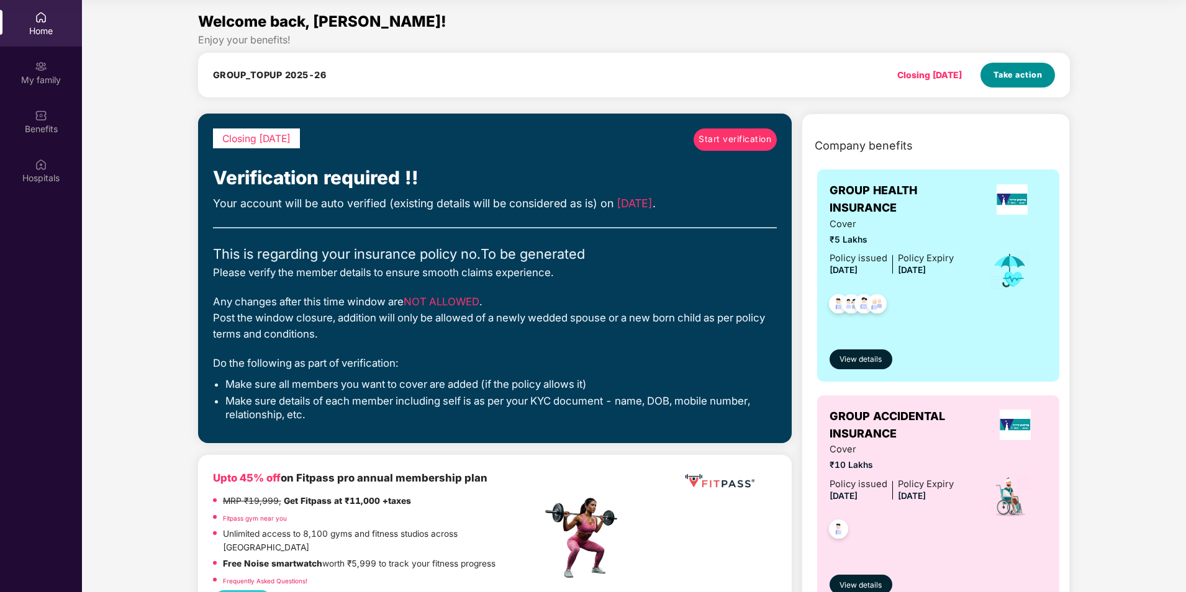
click at [1009, 75] on span "Take action" at bounding box center [1018, 75] width 49 height 12
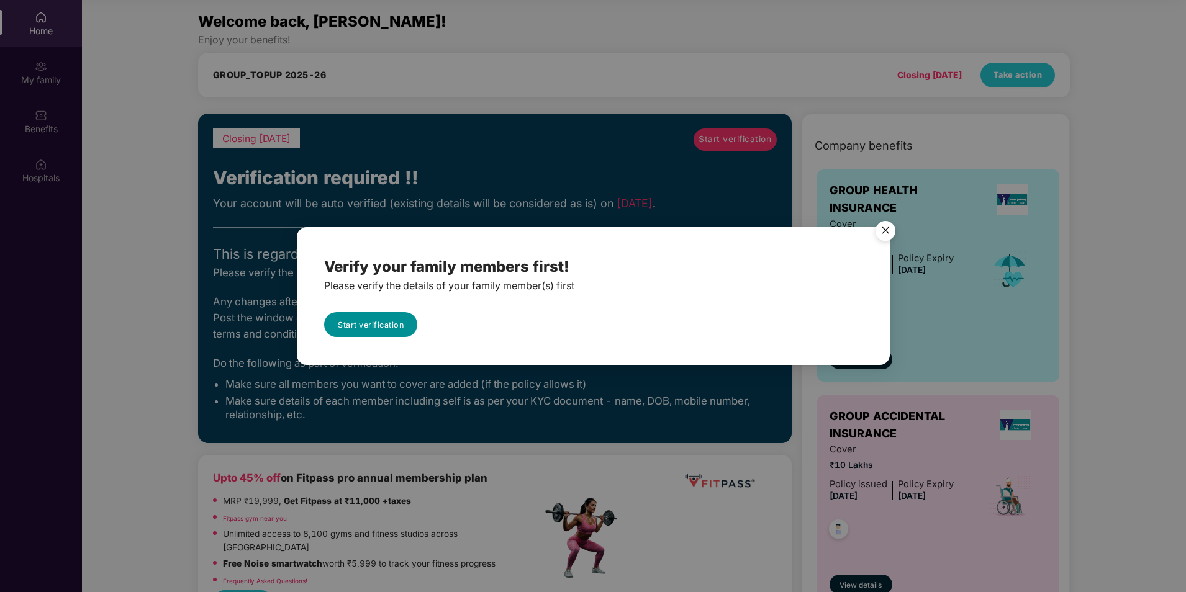
click at [361, 325] on link "Start verification" at bounding box center [370, 324] width 93 height 25
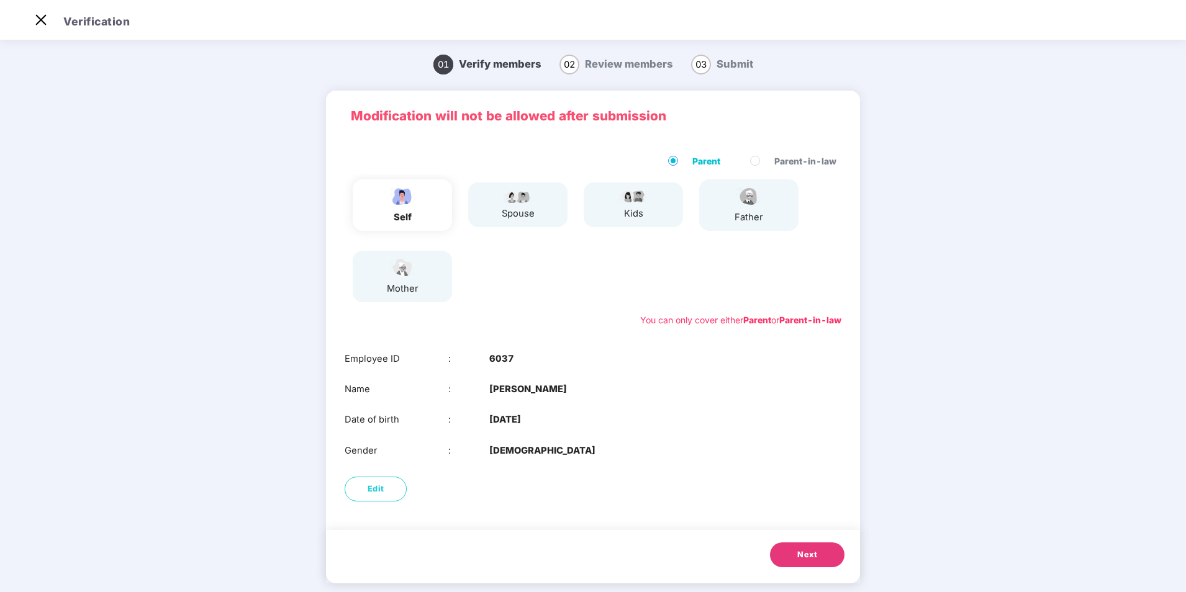
scroll to position [16, 0]
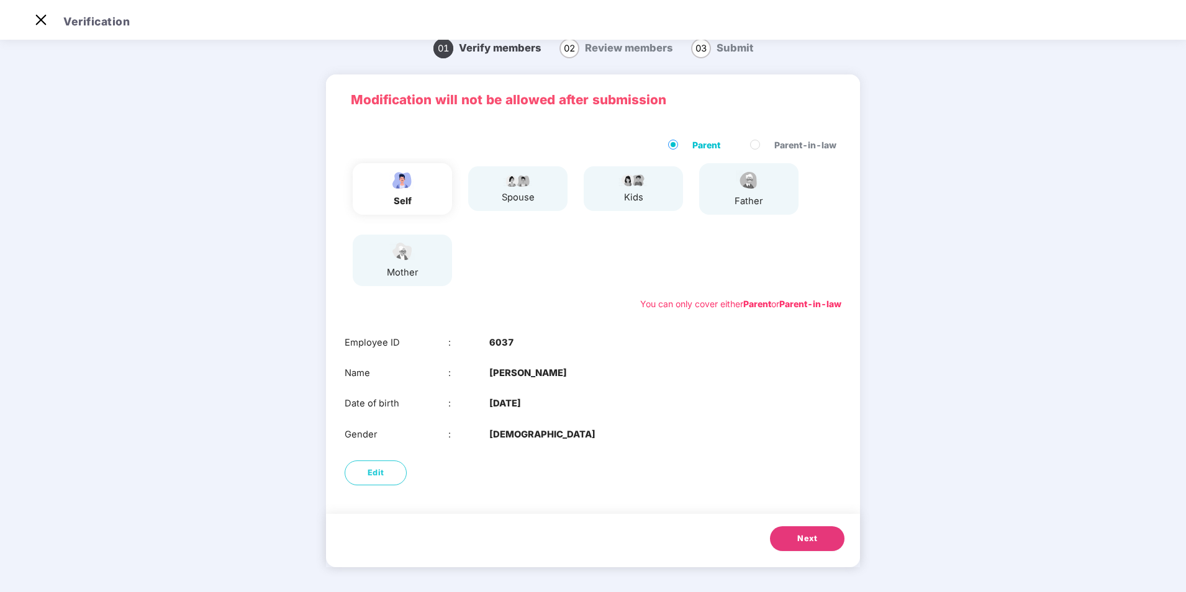
click at [807, 541] on span "Next" at bounding box center [807, 539] width 20 height 12
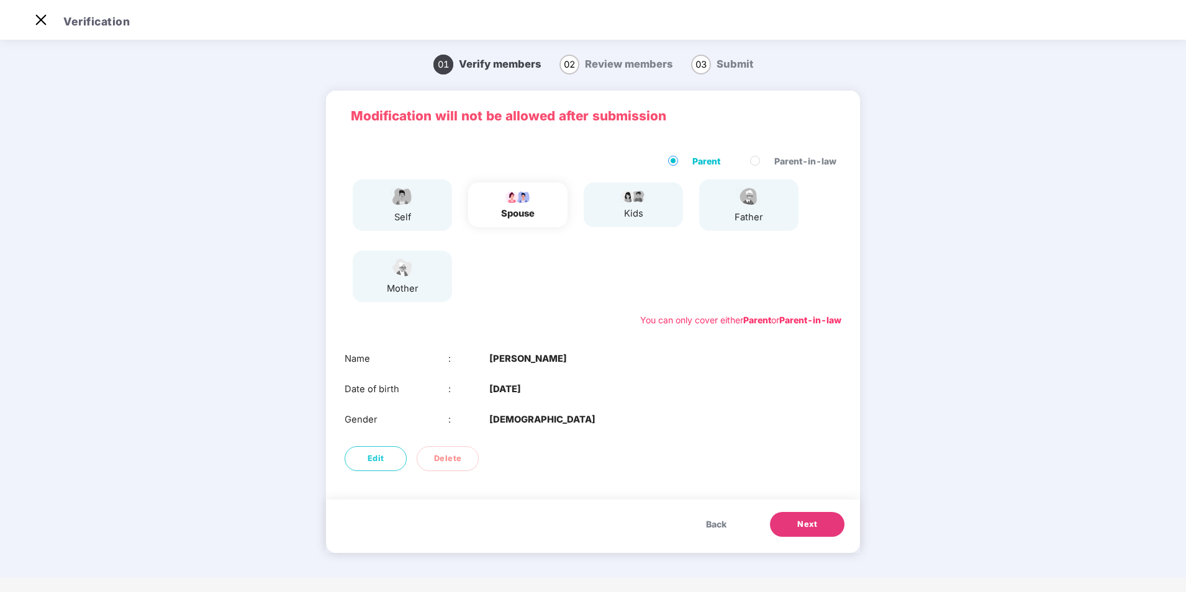
scroll to position [0, 0]
click at [811, 527] on span "Next" at bounding box center [807, 524] width 20 height 12
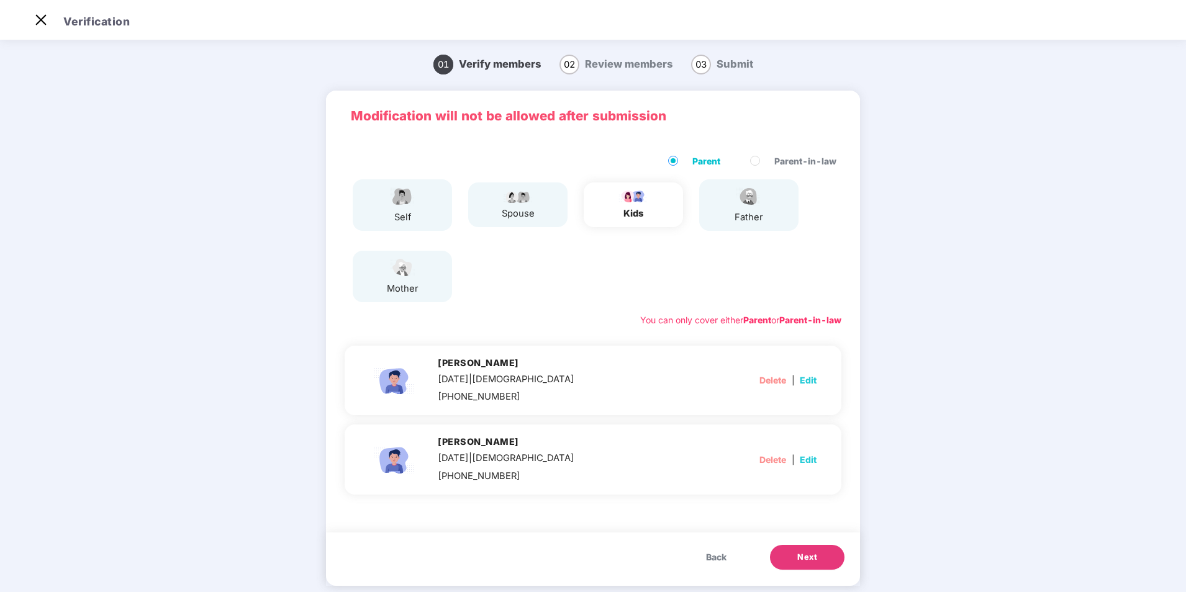
click at [812, 568] on button "Next" at bounding box center [807, 557] width 75 height 25
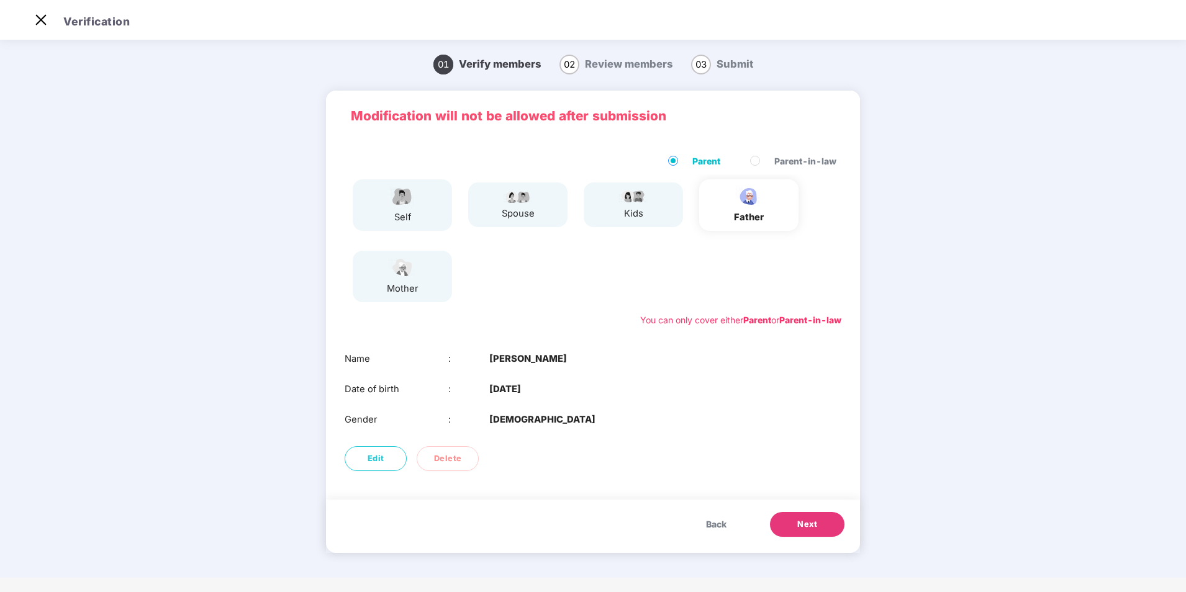
click at [791, 518] on button "Next" at bounding box center [807, 524] width 75 height 25
click at [706, 519] on span "Back" at bounding box center [716, 525] width 20 height 14
click at [361, 455] on button "Edit" at bounding box center [376, 458] width 62 height 25
select select "****"
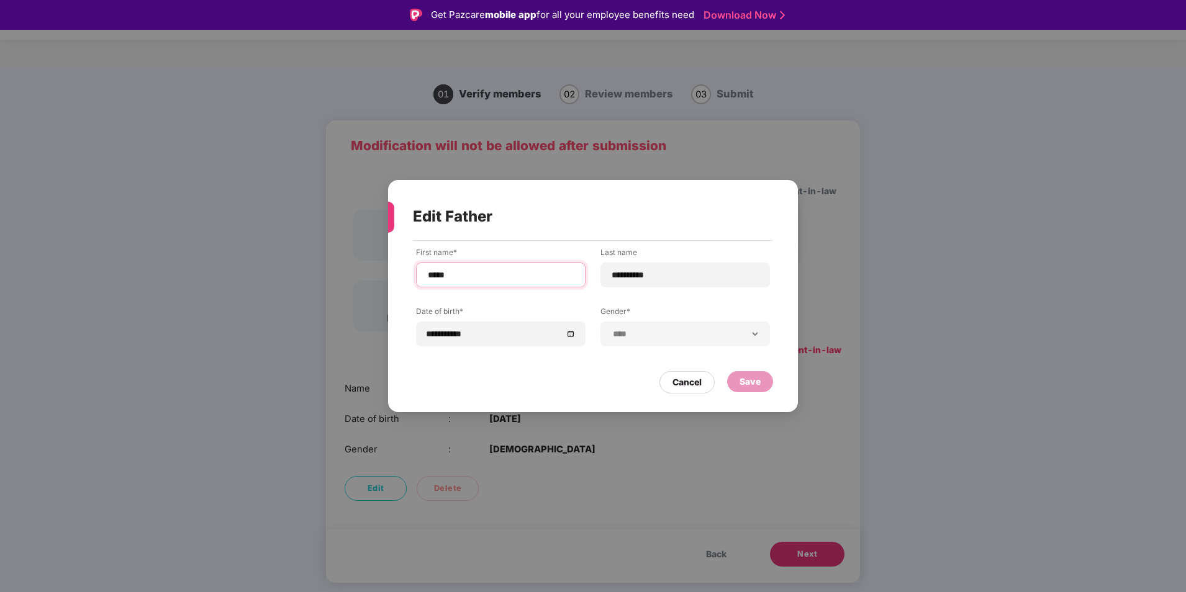
click at [476, 270] on input "*****" at bounding box center [501, 275] width 148 height 13
type input "*****"
click at [676, 391] on div "Cancel" at bounding box center [686, 382] width 55 height 22
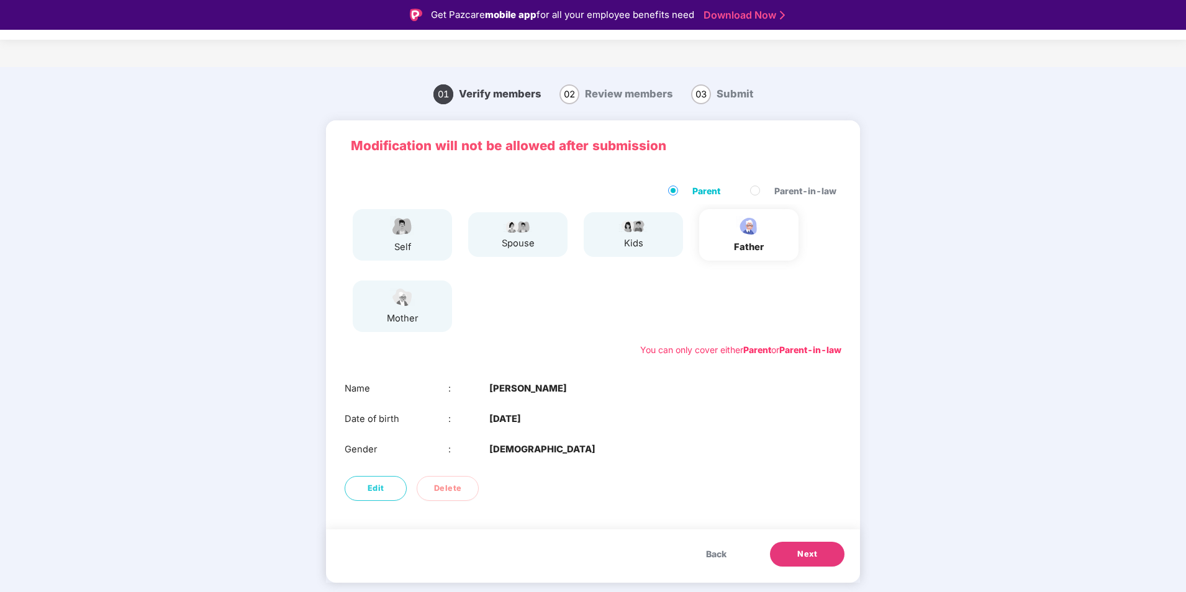
click at [814, 354] on b "Parent-in-law" at bounding box center [810, 350] width 62 height 11
click at [603, 360] on div "Parent Parent-in-law self spouse kids father mother You can only cover either P…" at bounding box center [593, 271] width 534 height 198
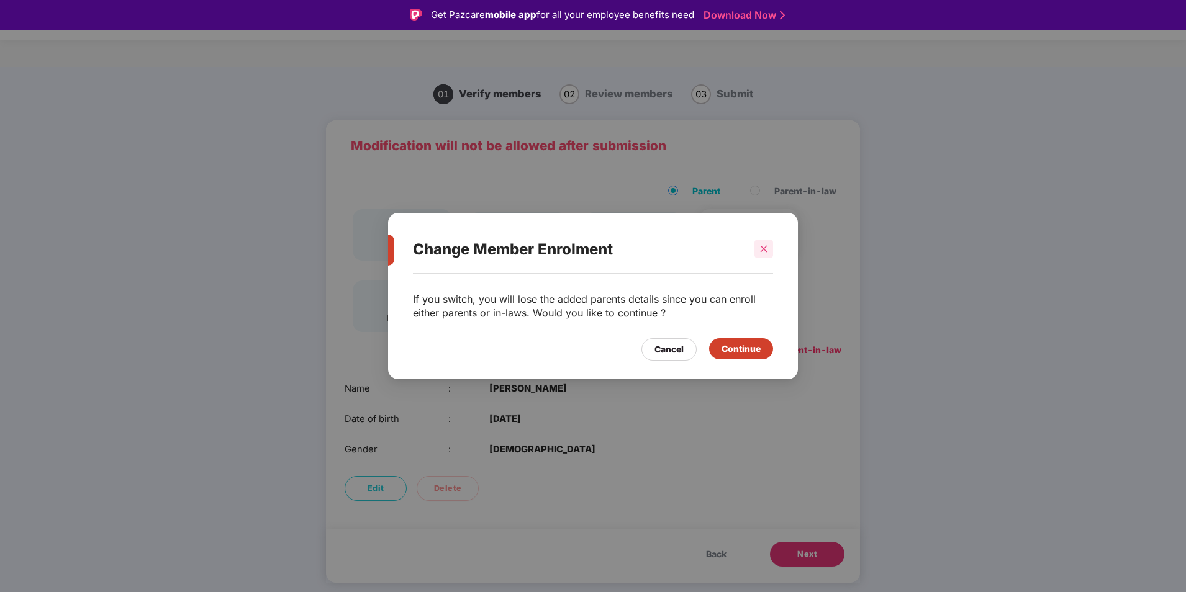
click at [769, 250] on div at bounding box center [763, 249] width 19 height 19
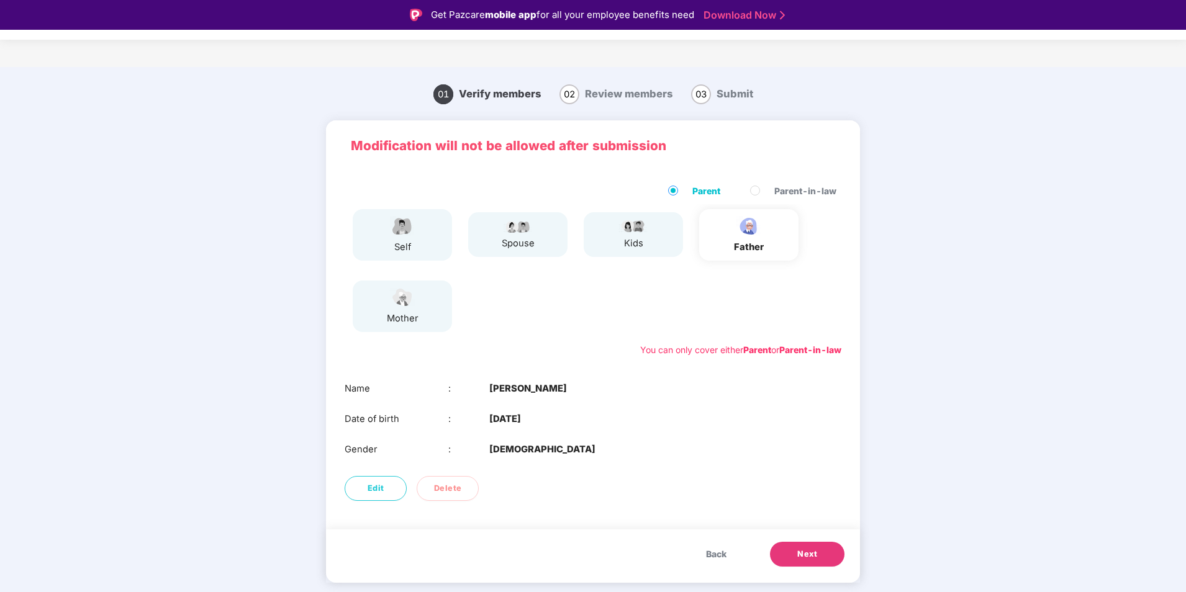
click at [621, 468] on div "Name : [PERSON_NAME] Date of birth : [DEMOGRAPHIC_DATA] Gender : [DEMOGRAPHIC_D…" at bounding box center [593, 419] width 534 height 100
click at [503, 391] on b "[PERSON_NAME]" at bounding box center [528, 389] width 78 height 14
click at [686, 396] on div "Name : [PERSON_NAME]" at bounding box center [593, 389] width 497 height 14
click at [691, 349] on div "You can only cover either Parent or Parent-in-law" at bounding box center [740, 350] width 201 height 14
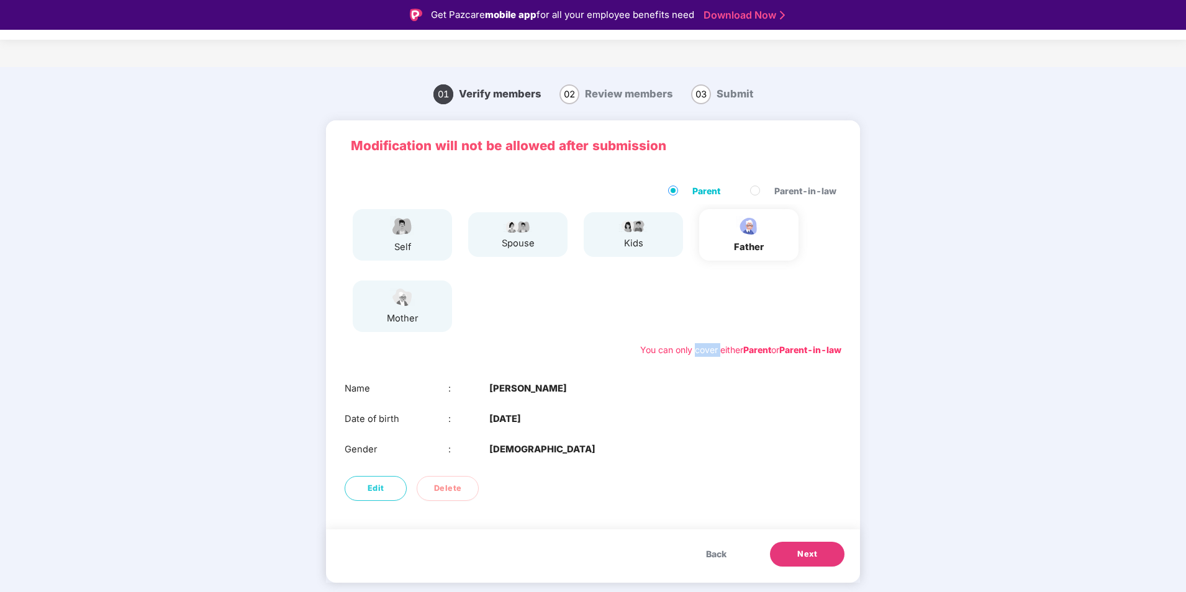
click at [691, 349] on div "You can only cover either Parent or Parent-in-law" at bounding box center [740, 350] width 201 height 14
drag, startPoint x: 691, startPoint y: 349, endPoint x: 611, endPoint y: 345, distance: 80.2
click at [611, 345] on div "You can only cover either Parent or Parent-in-law" at bounding box center [593, 350] width 497 height 14
click at [567, 283] on div "self spouse kids father mother" at bounding box center [593, 271] width 507 height 134
click at [557, 425] on div "Date of birth : [DEMOGRAPHIC_DATA]" at bounding box center [593, 419] width 497 height 14
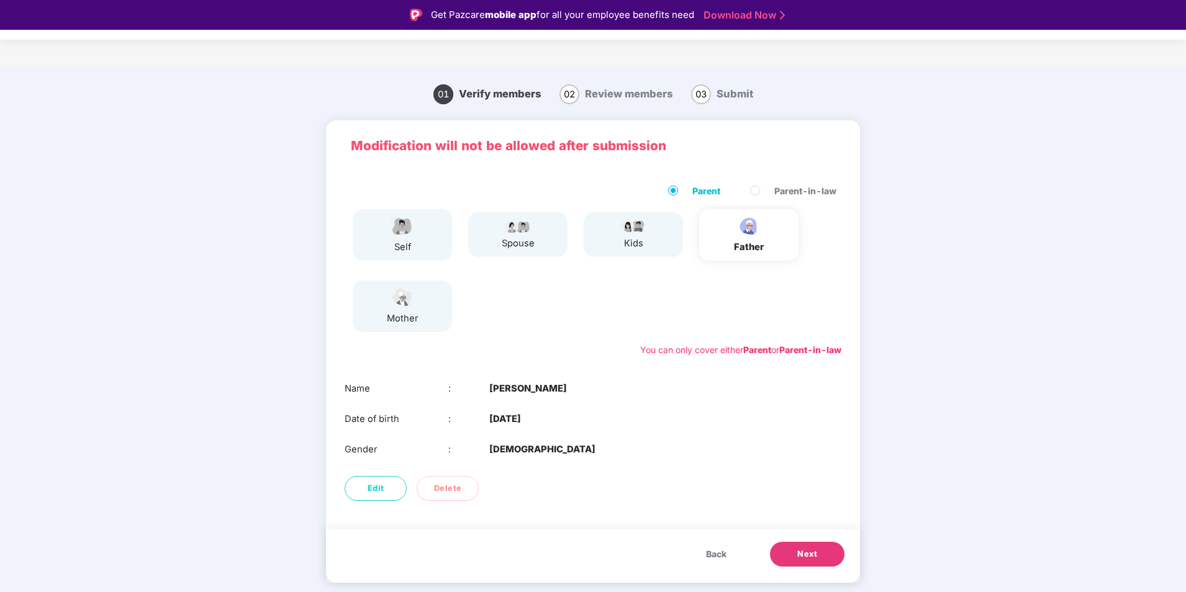
click at [712, 553] on span "Back" at bounding box center [716, 555] width 20 height 14
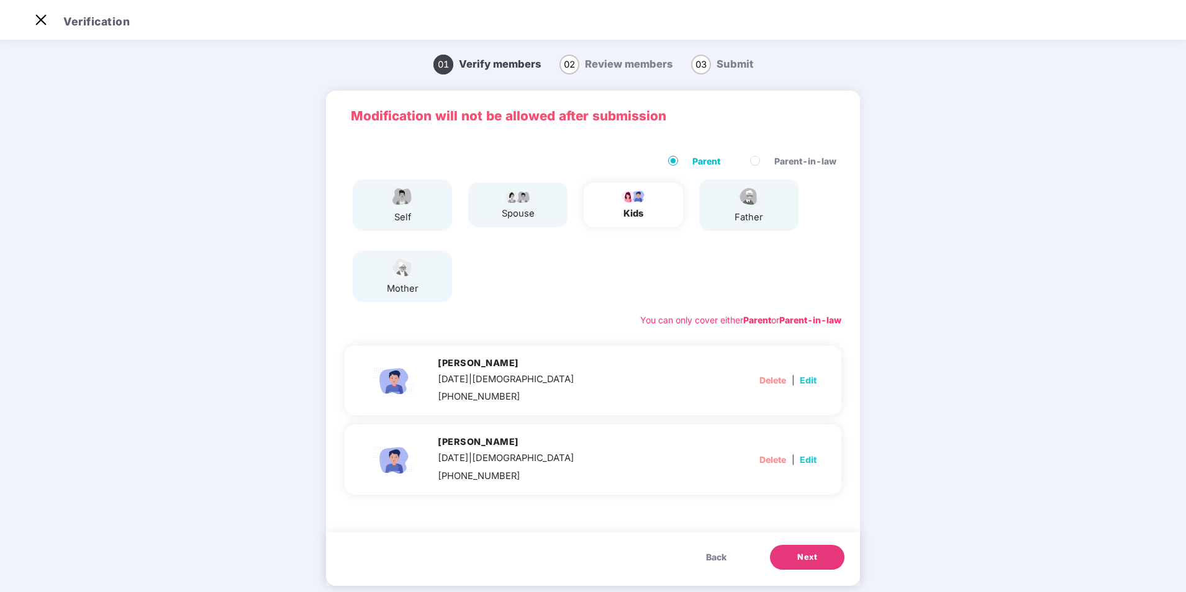
click at [608, 287] on div "self spouse kids father mother" at bounding box center [593, 241] width 507 height 134
click at [505, 199] on img at bounding box center [517, 196] width 31 height 15
click at [714, 556] on span "Back" at bounding box center [716, 558] width 20 height 14
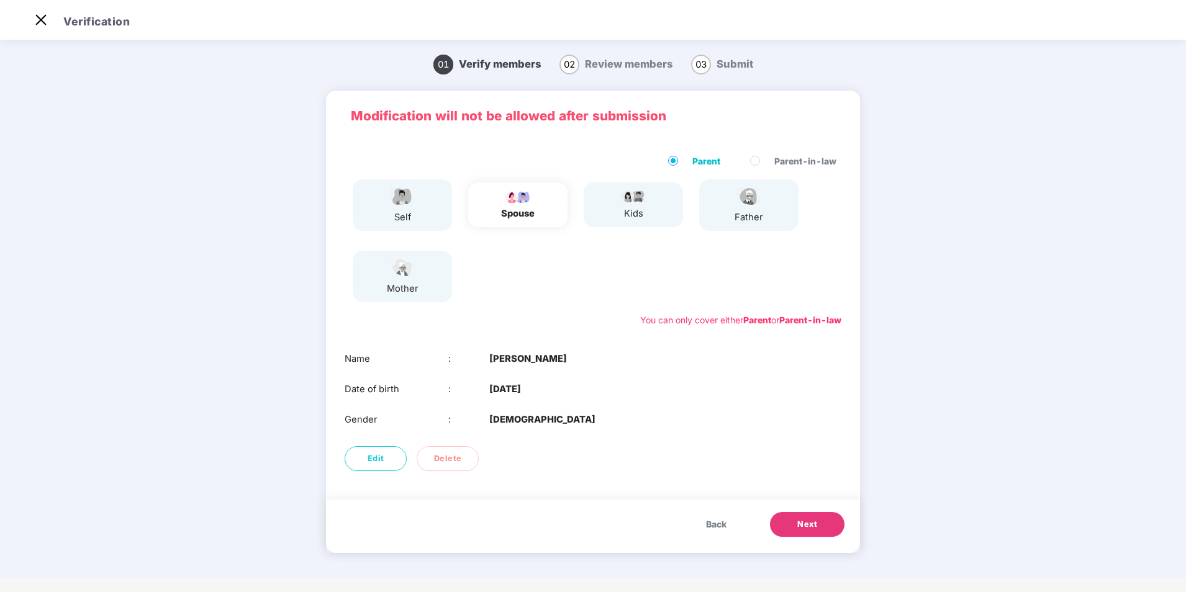
click at [718, 527] on span "Back" at bounding box center [716, 525] width 20 height 14
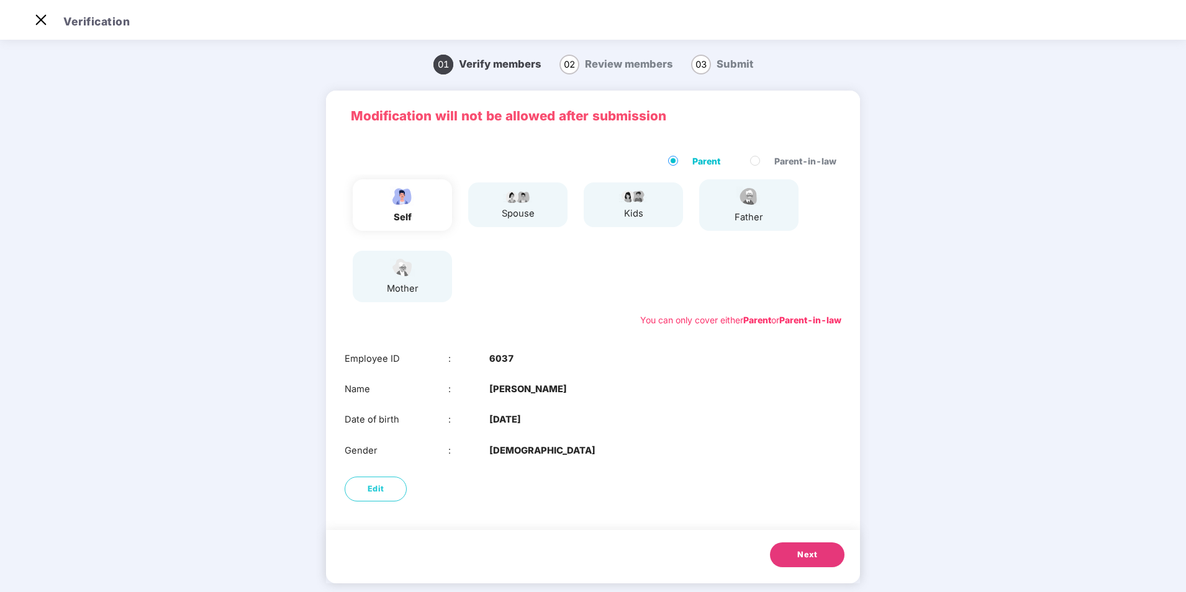
click at [510, 422] on b "[DATE]" at bounding box center [505, 420] width 32 height 14
drag, startPoint x: 510, startPoint y: 422, endPoint x: 504, endPoint y: 443, distance: 21.2
click at [504, 443] on div "Employee ID : 6037 Name : [PERSON_NAME] Date of birth : [DEMOGRAPHIC_DATA] Gend…" at bounding box center [593, 405] width 534 height 131
click at [662, 387] on div "Name : [PERSON_NAME]" at bounding box center [593, 390] width 497 height 14
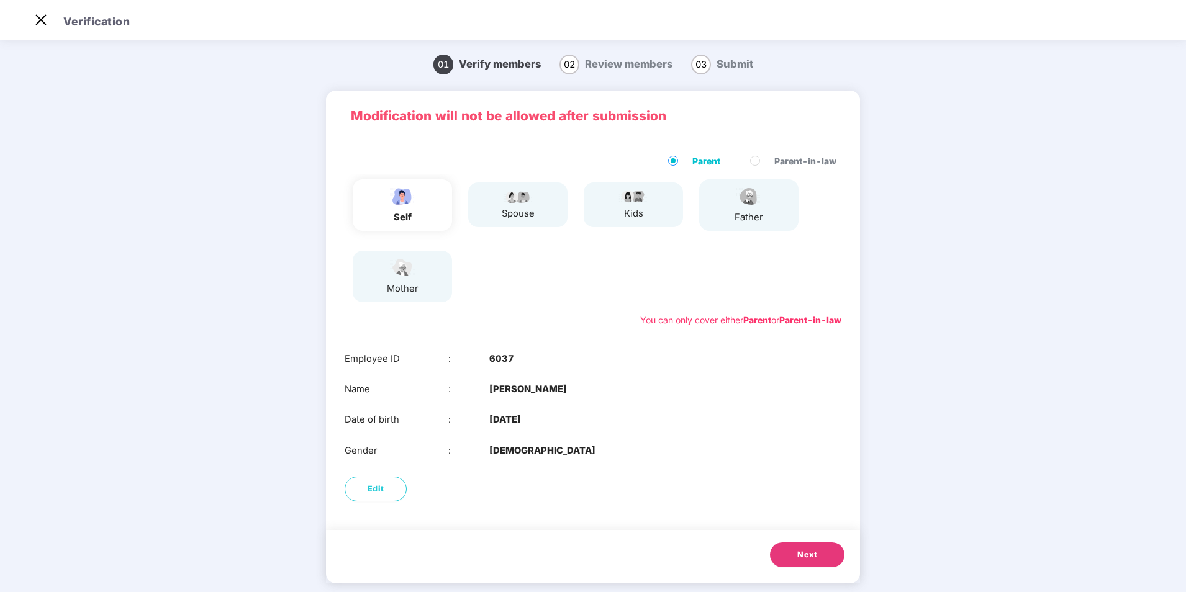
click at [253, 383] on div "01 Verify members 02 Review members 03 Submit Modification will not be allowed …" at bounding box center [593, 325] width 891 height 565
